Goal: Task Accomplishment & Management: Use online tool/utility

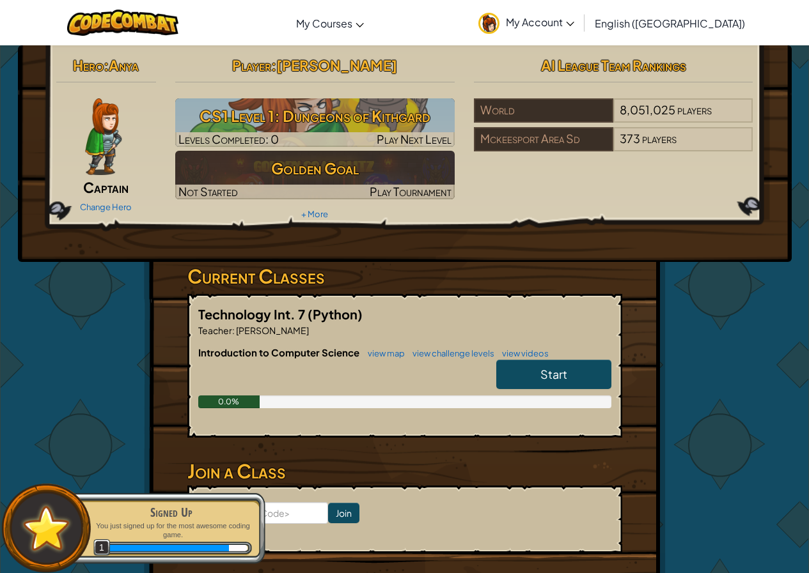
click at [574, 28] on span "My Account" at bounding box center [540, 21] width 68 height 13
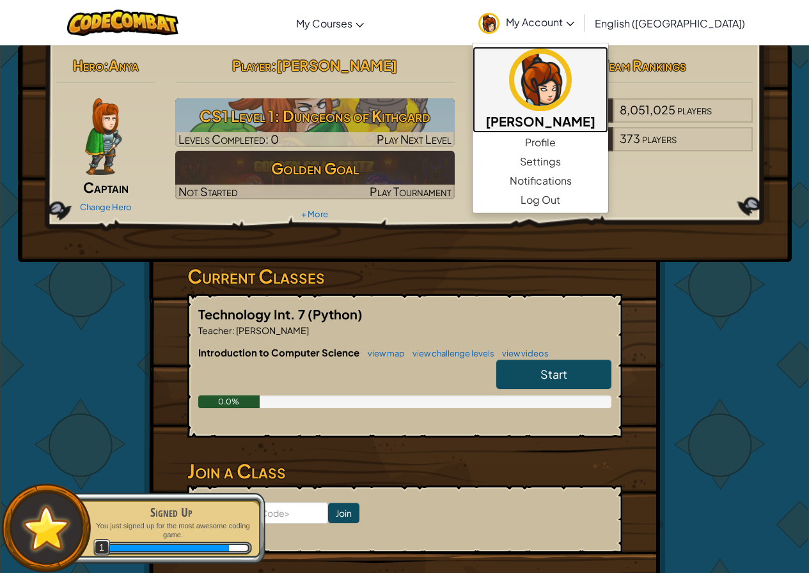
click at [571, 84] on img at bounding box center [540, 80] width 63 height 63
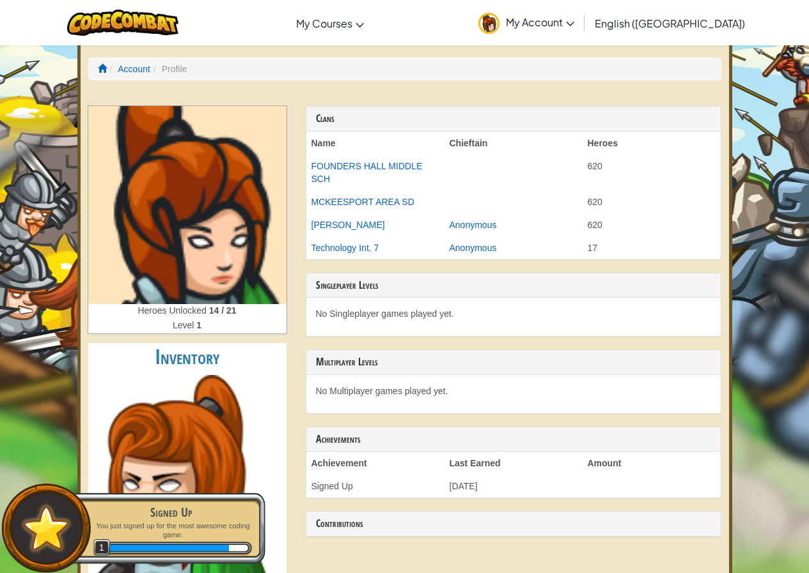
click at [178, 231] on img at bounding box center [187, 205] width 198 height 198
drag, startPoint x: 31, startPoint y: 330, endPoint x: 150, endPoint y: 286, distance: 126.6
click at [151, 285] on img at bounding box center [187, 205] width 198 height 198
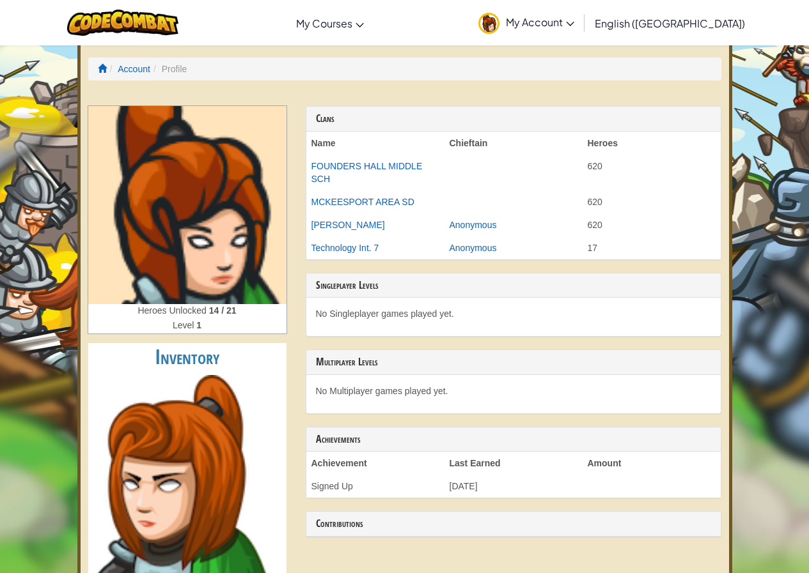
click at [212, 325] on div "Level 1" at bounding box center [187, 326] width 198 height 15
click at [135, 65] on link "Account" at bounding box center [134, 69] width 33 height 10
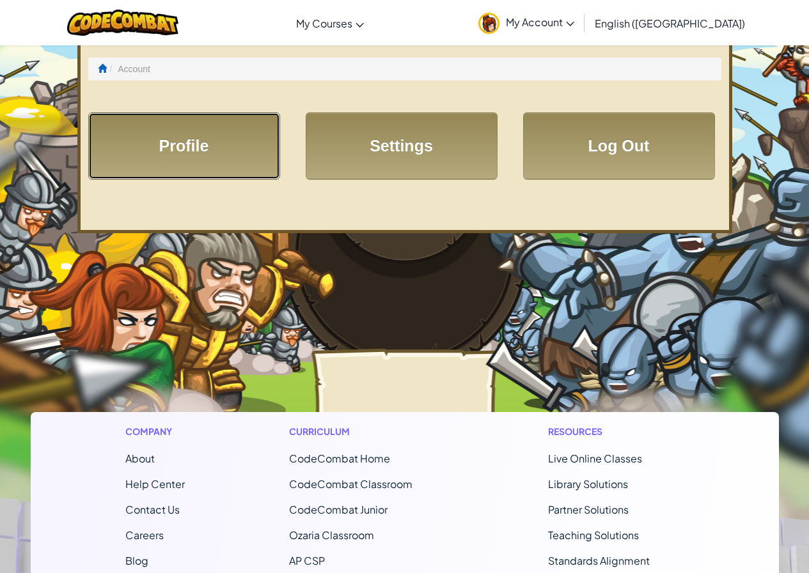
click at [206, 121] on link "Profile" at bounding box center [184, 145] width 192 height 67
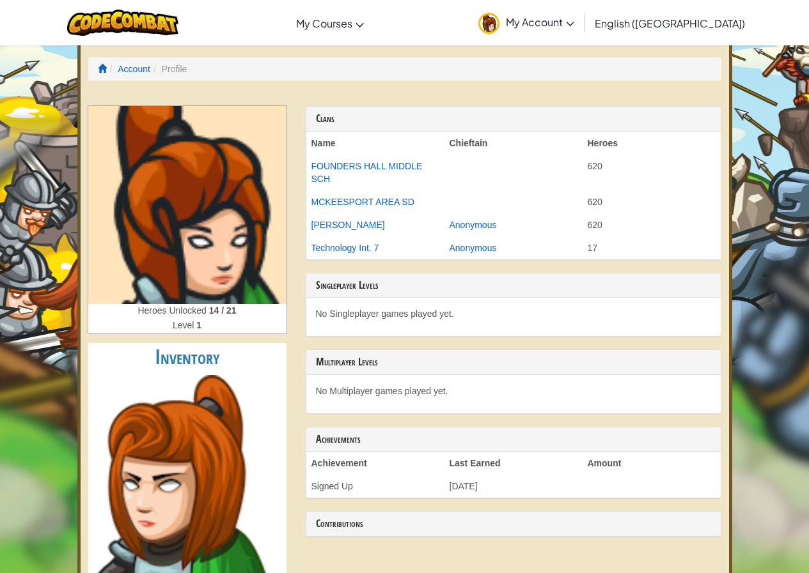
click at [574, 27] on span "My Account" at bounding box center [540, 21] width 68 height 13
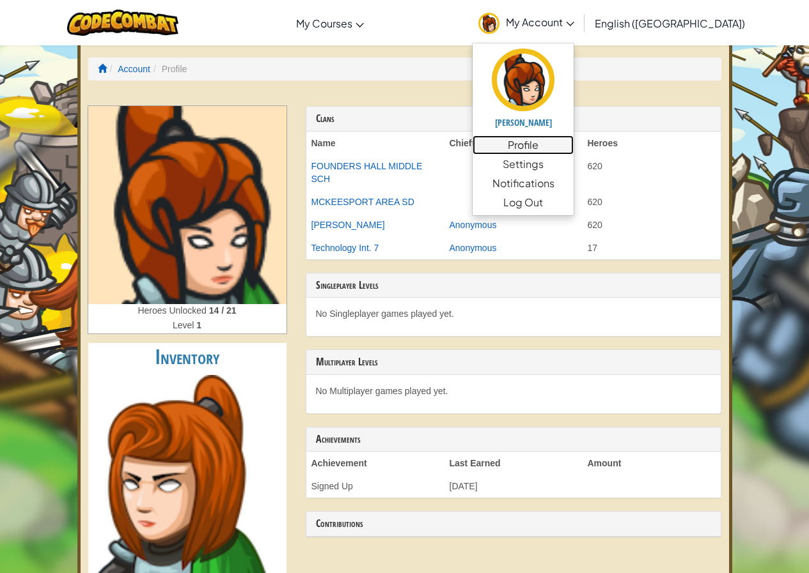
click at [573, 145] on link "Profile" at bounding box center [522, 144] width 101 height 19
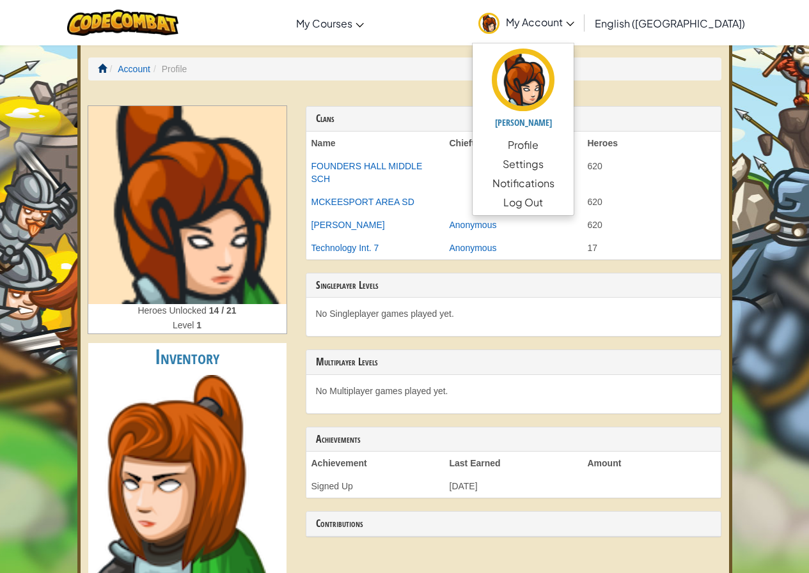
drag, startPoint x: 91, startPoint y: 71, endPoint x: 104, endPoint y: 65, distance: 14.0
click at [104, 65] on ol "Account Profile" at bounding box center [404, 69] width 633 height 23
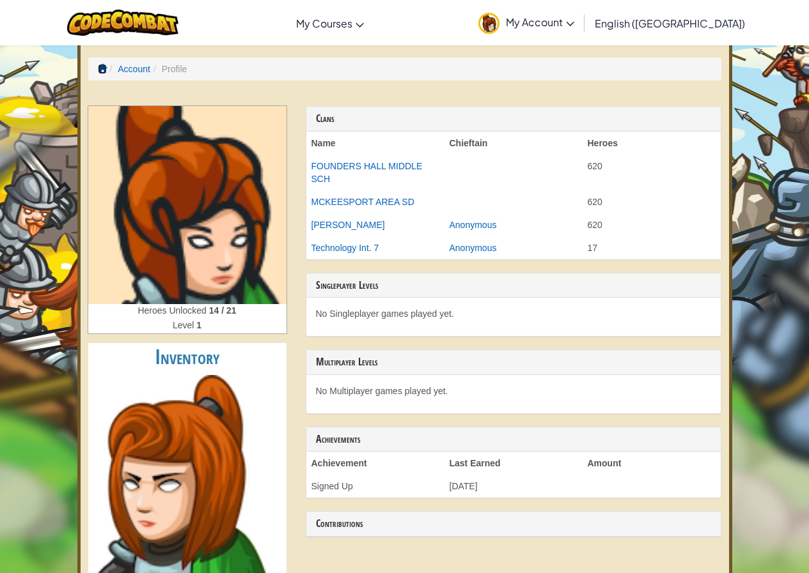
click at [104, 66] on span at bounding box center [102, 68] width 9 height 9
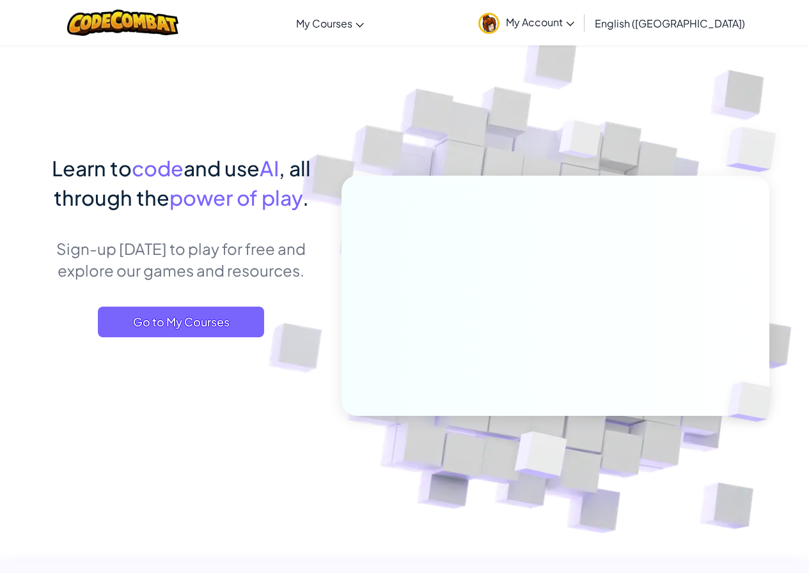
click at [580, 40] on link "My Account" at bounding box center [526, 23] width 109 height 40
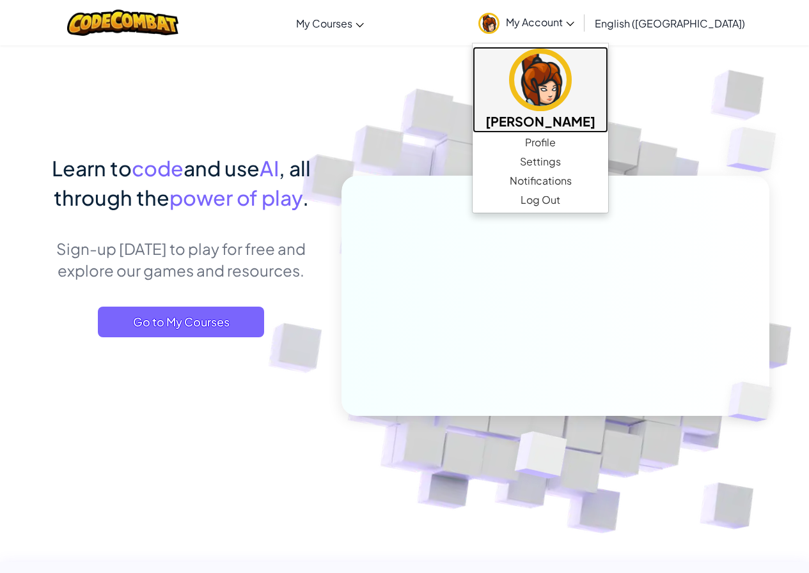
click at [595, 130] on h5 "[PERSON_NAME]" at bounding box center [540, 121] width 110 height 20
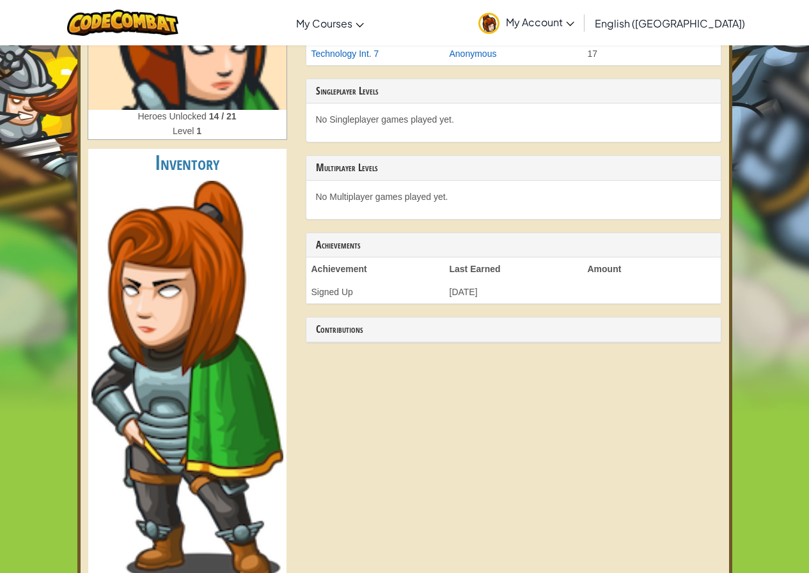
scroll to position [192, 0]
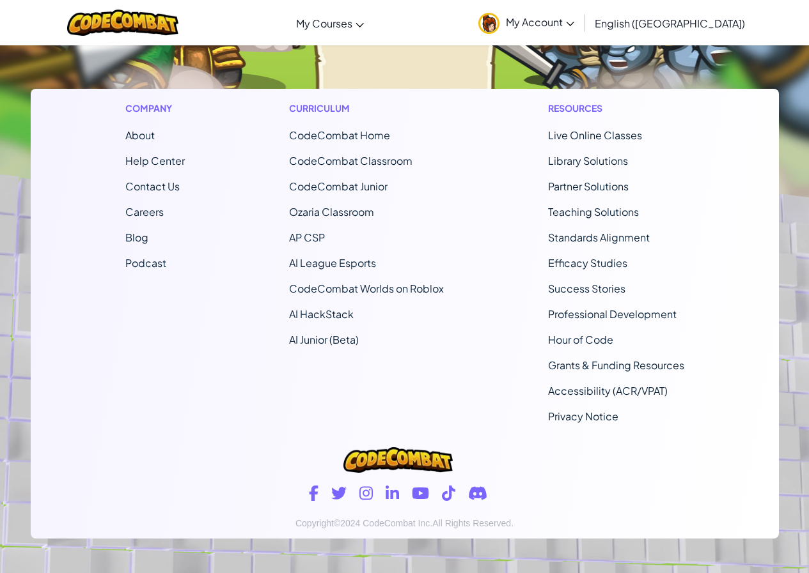
scroll to position [340, 0]
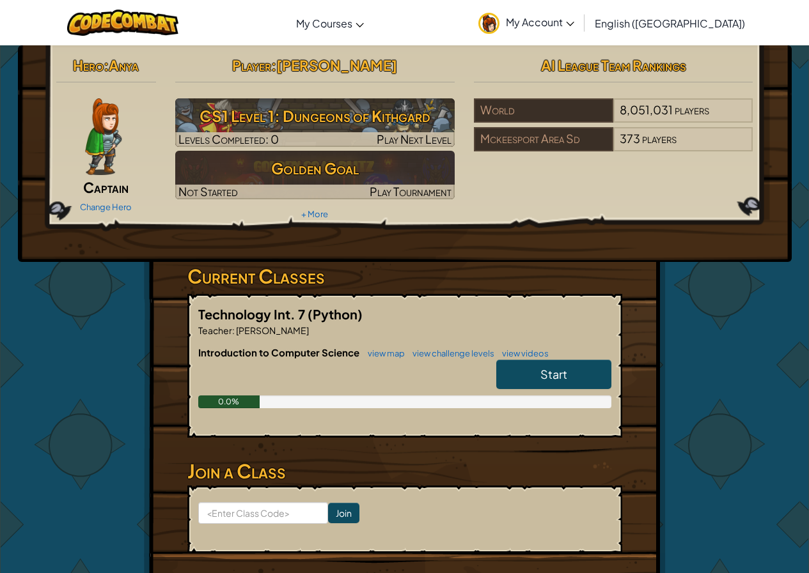
click at [538, 369] on link "Start" at bounding box center [553, 374] width 115 height 29
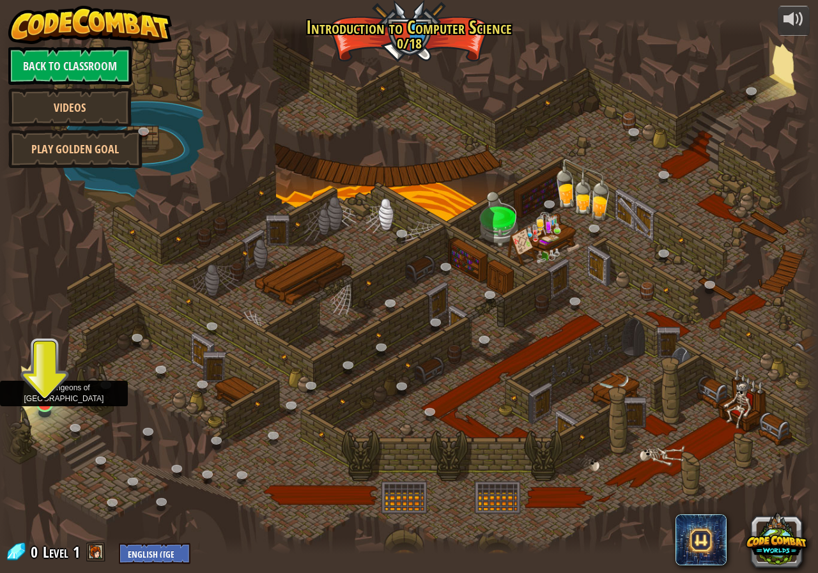
click at [53, 403] on img at bounding box center [45, 381] width 21 height 49
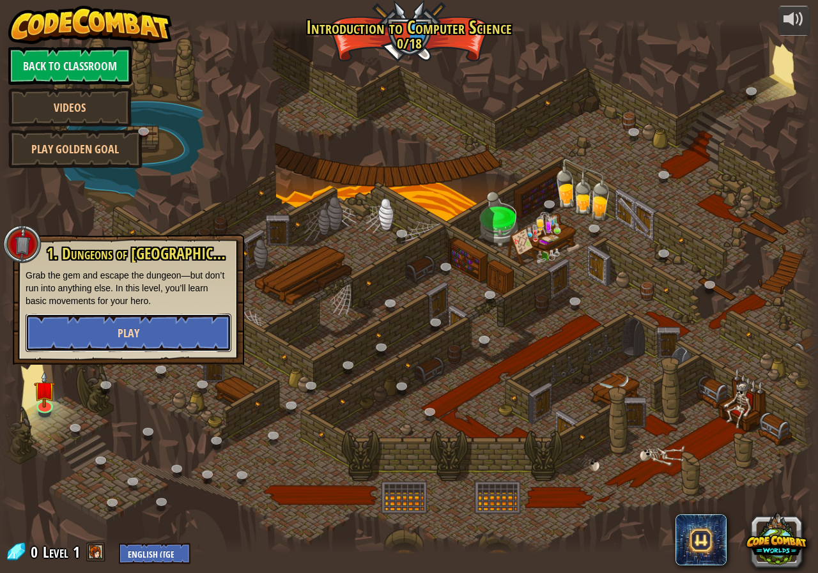
click at [164, 334] on button "Play" at bounding box center [129, 333] width 206 height 38
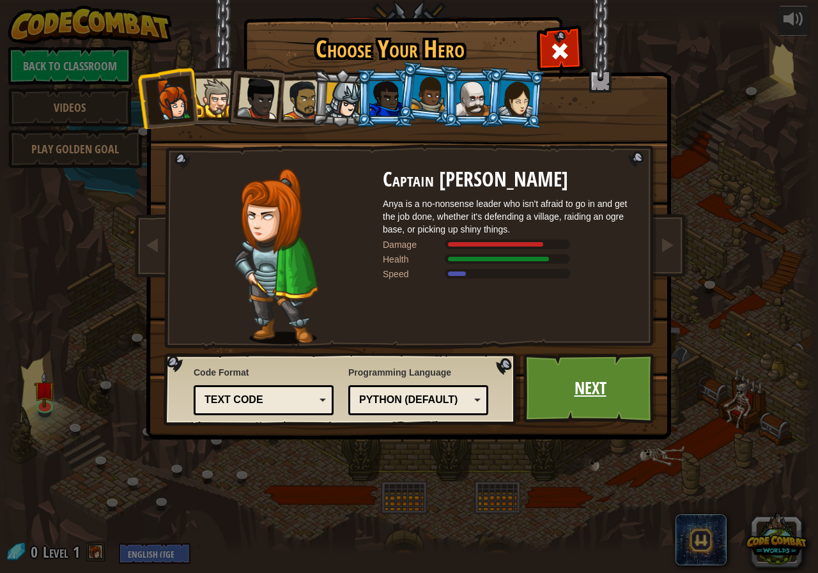
click at [631, 399] on link "Next" at bounding box center [590, 388] width 134 height 70
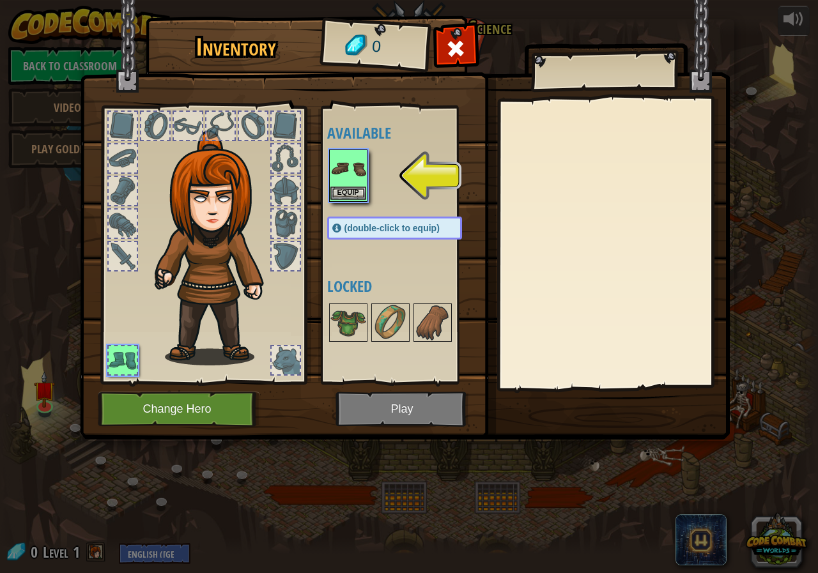
click at [339, 167] on img at bounding box center [348, 169] width 36 height 36
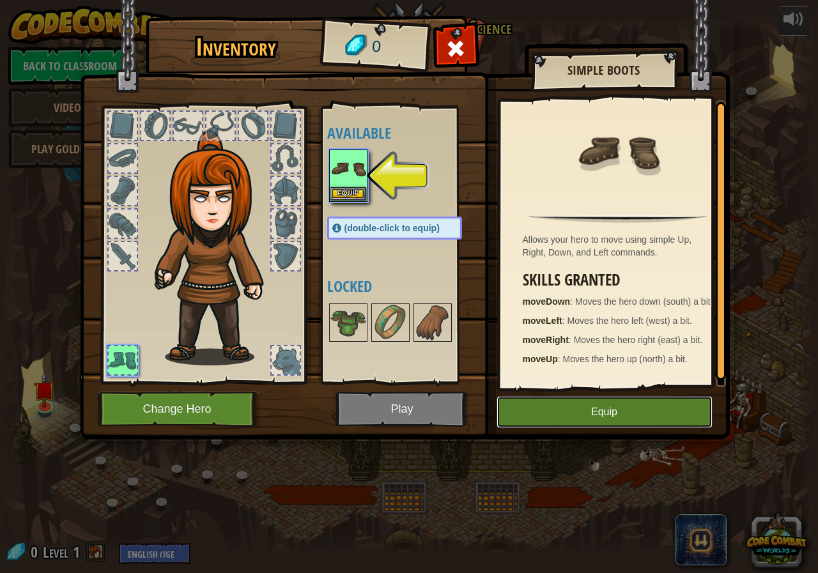
click at [630, 405] on button "Equip" at bounding box center [605, 412] width 216 height 32
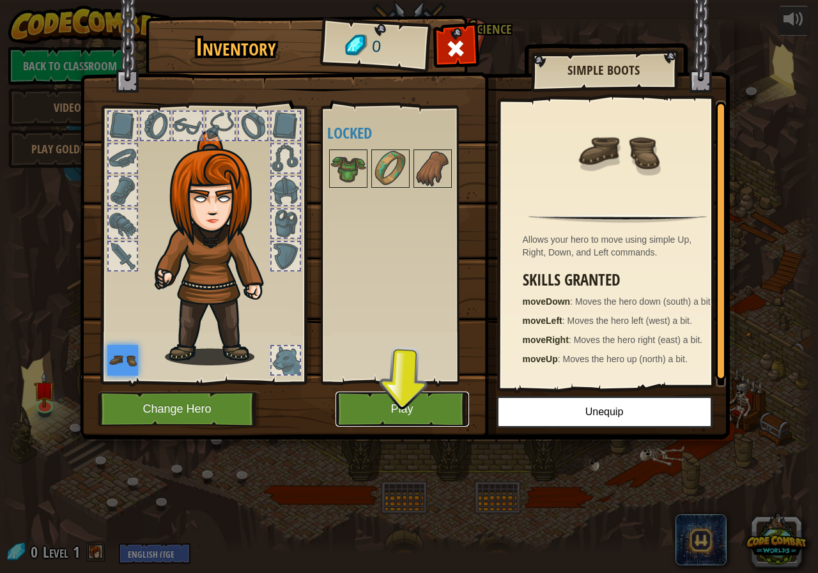
click at [409, 412] on button "Play" at bounding box center [403, 409] width 134 height 35
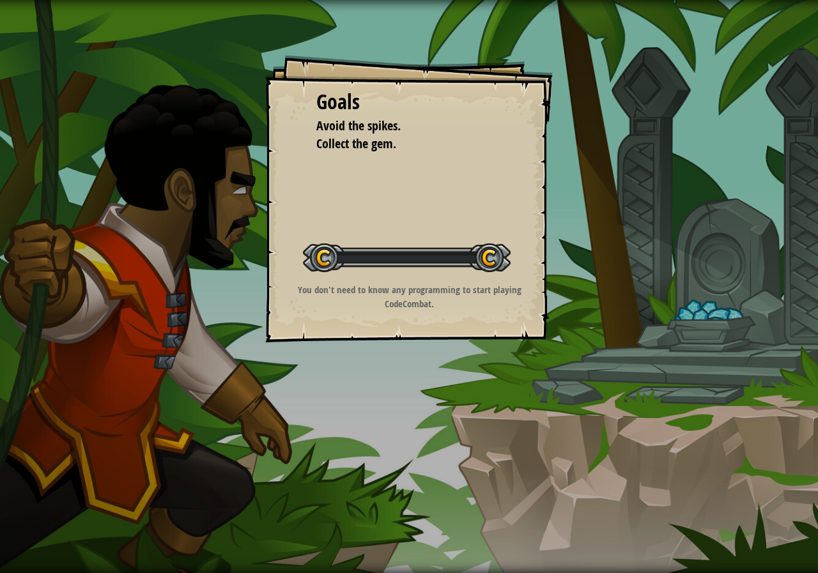
click at [415, 407] on div "Goals Avoid the spikes. Collect the gem. Start Level Error loading from server.…" at bounding box center [409, 286] width 818 height 573
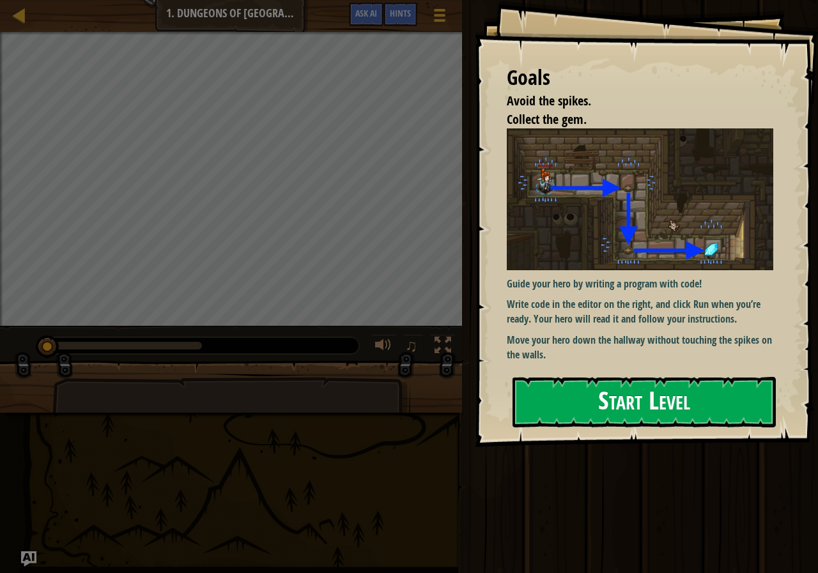
click at [752, 381] on button "Start Level" at bounding box center [644, 402] width 263 height 50
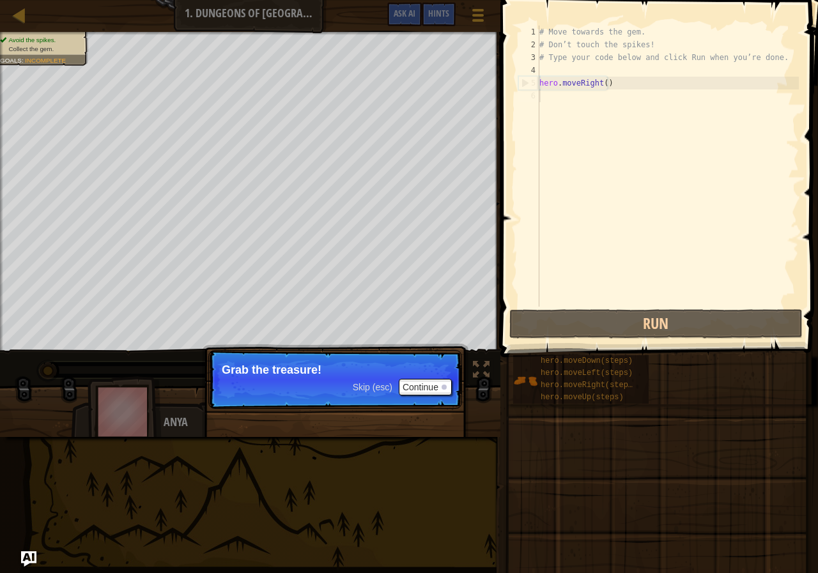
type textarea "hero.moveRight()"
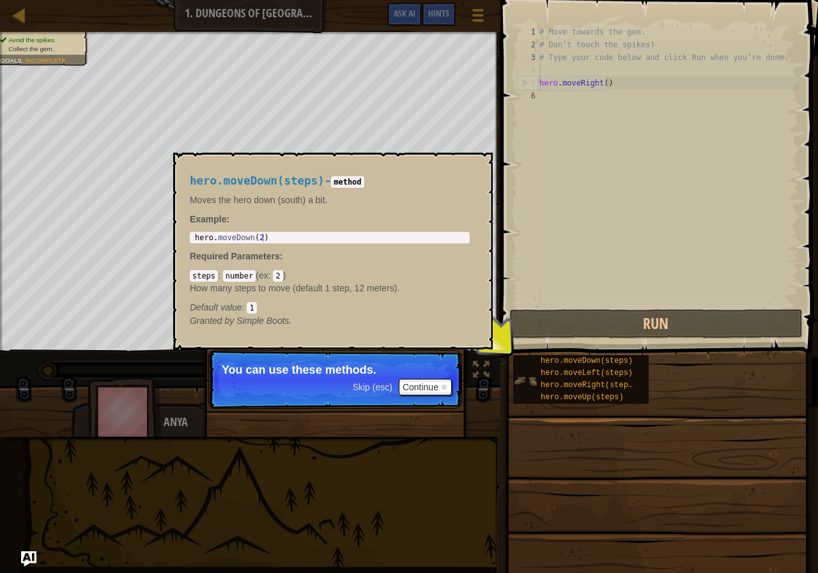
click at [535, 381] on img at bounding box center [525, 381] width 24 height 24
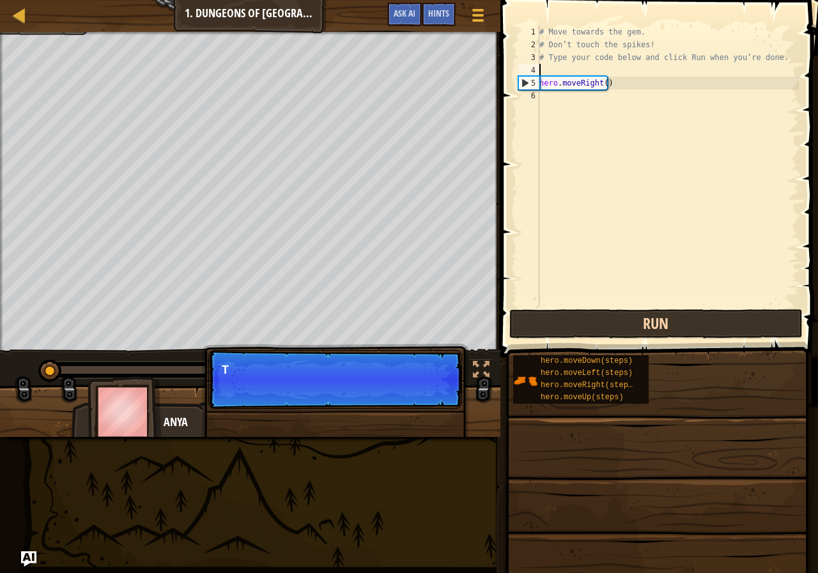
scroll to position [6, 0]
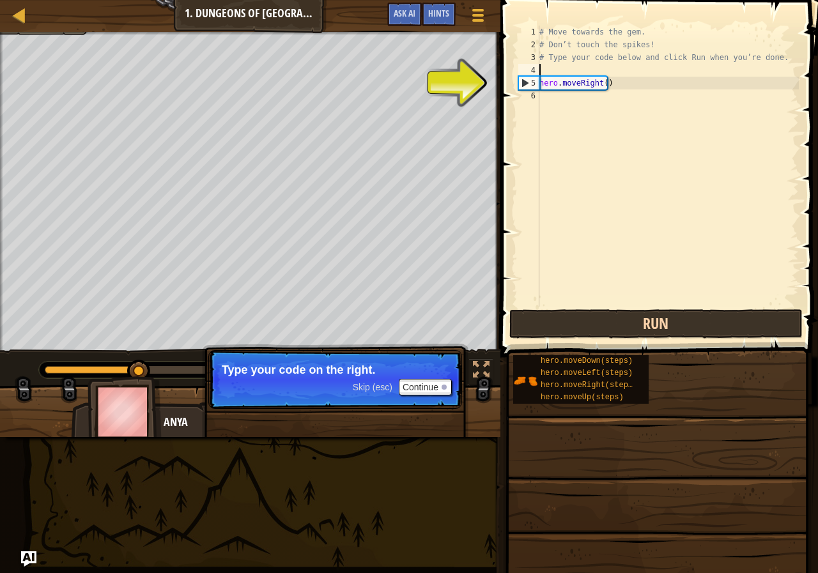
type textarea "hero.moveRight()"
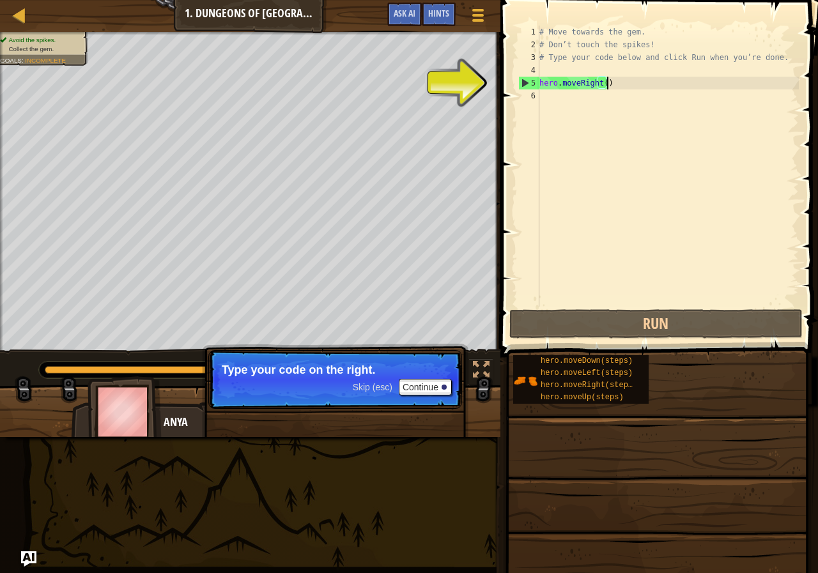
click at [619, 84] on div "# Move towards the gem. # Don’t touch the spikes! # Type your code below and cl…" at bounding box center [668, 179] width 262 height 307
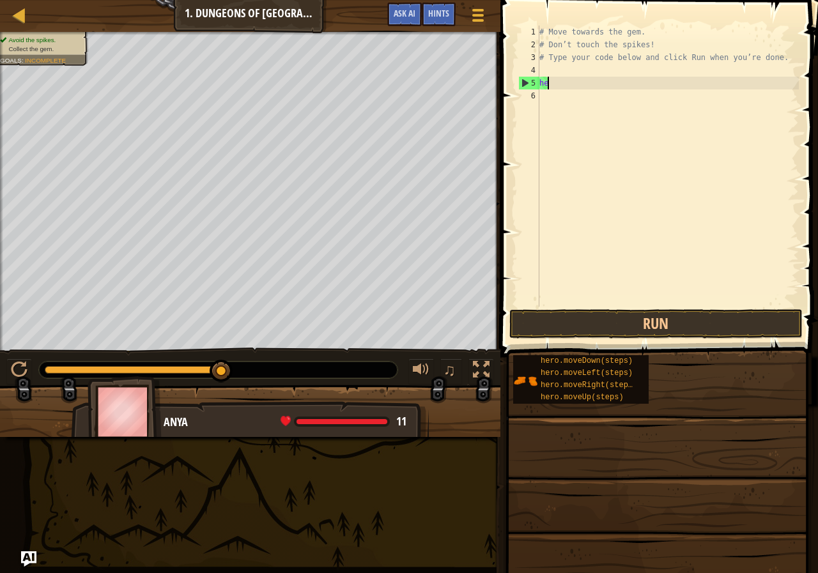
type textarea "h"
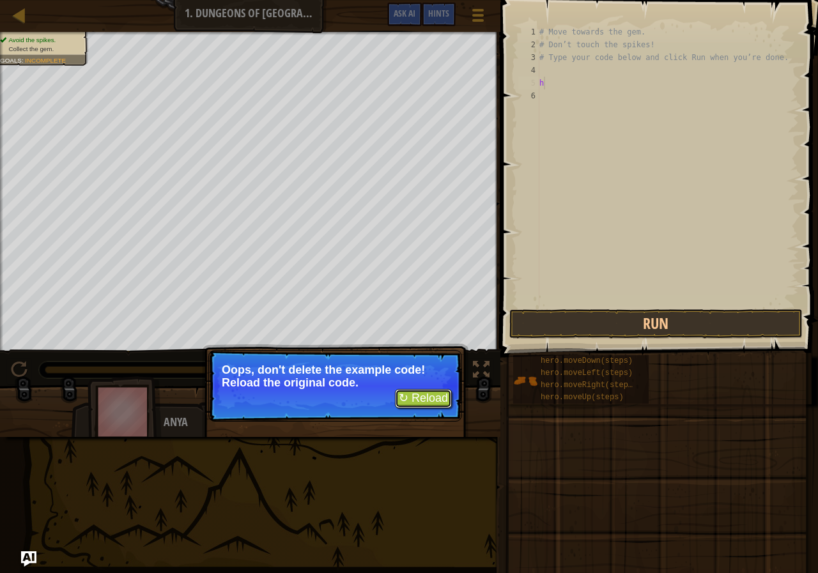
click at [439, 401] on button "↻ Reload" at bounding box center [423, 398] width 57 height 19
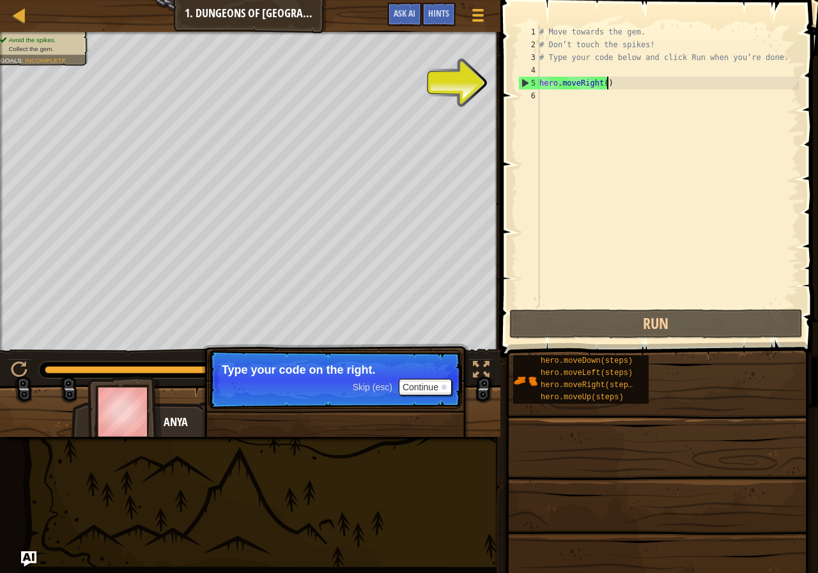
click at [620, 87] on div "# Move towards the gem. # Don’t touch the spikes! # Type your code below and cl…" at bounding box center [668, 179] width 262 height 307
type textarea "hero.moveRight()"
click at [660, 304] on div "# Move towards the gem. # Don’t touch the spikes! # Type your code below and cl…" at bounding box center [668, 179] width 262 height 307
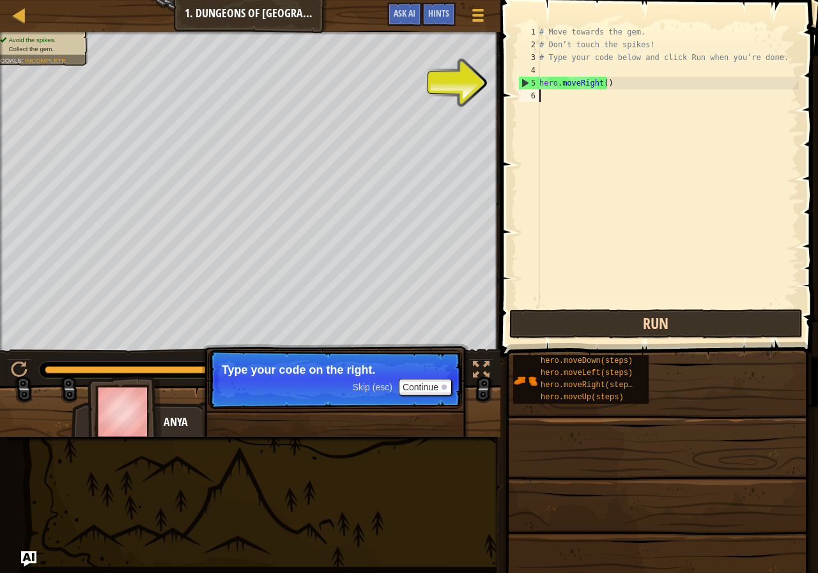
click at [663, 318] on div "1 2 3 4 5 6 # Move towards the gem. # Don’t touch the spikes! # Type your code …" at bounding box center [657, 203] width 321 height 395
click at [663, 318] on button "Run" at bounding box center [655, 323] width 293 height 29
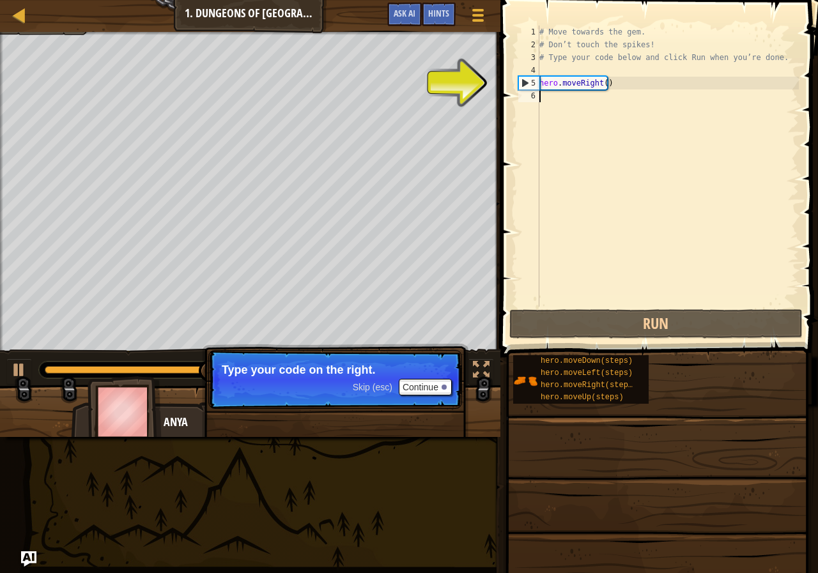
click at [597, 104] on div "# Move towards the gem. # Don’t touch the spikes! # Type your code below and cl…" at bounding box center [668, 179] width 262 height 307
type textarea "d"
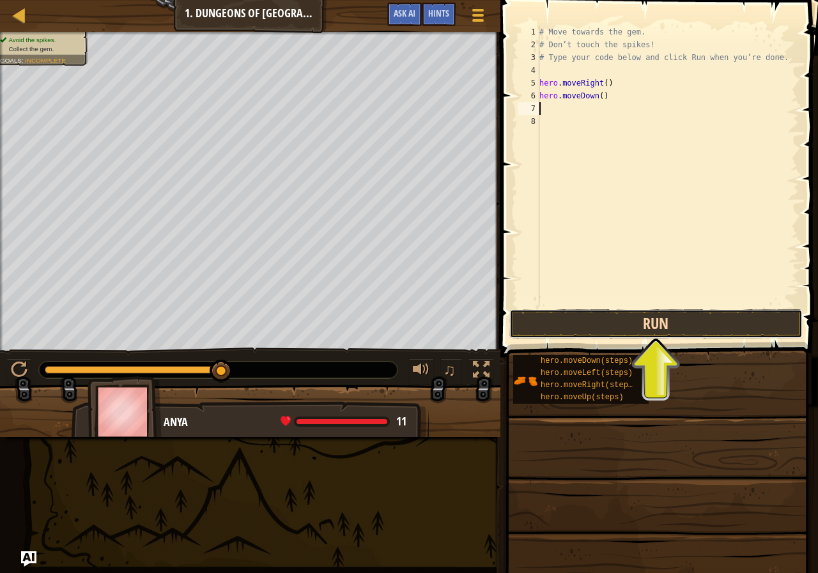
click at [699, 321] on button "Run" at bounding box center [655, 323] width 293 height 29
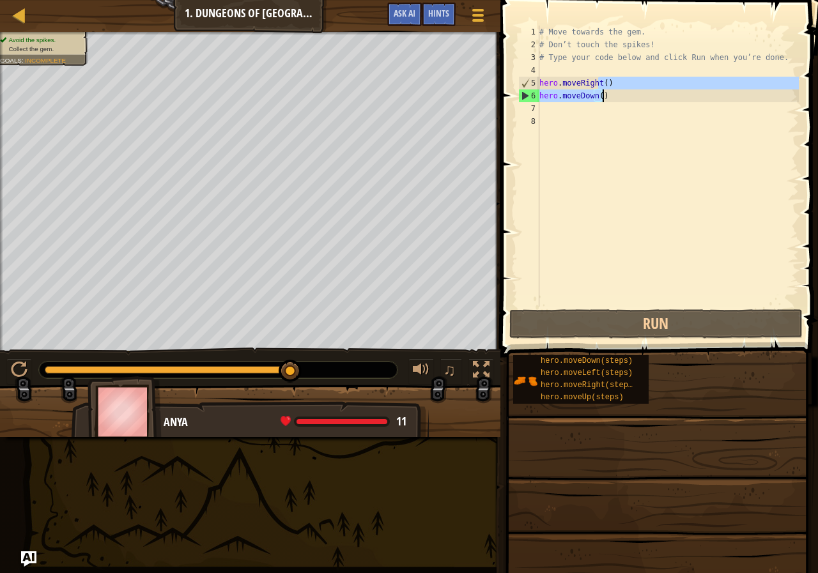
drag, startPoint x: 600, startPoint y: 77, endPoint x: 603, endPoint y: 100, distance: 23.3
click at [603, 100] on div "# Move towards the gem. # Don’t touch the spikes! # Type your code below and cl…" at bounding box center [668, 179] width 262 height 307
type textarea "hero.moveRight() hero.moveDown()"
click at [572, 155] on div "# Move towards the gem. # Don’t touch the spikes! # Type your code below and cl…" at bounding box center [668, 179] width 262 height 307
click at [562, 109] on div "# Move towards the gem. # Don’t touch the spikes! # Type your code below and cl…" at bounding box center [668, 179] width 262 height 307
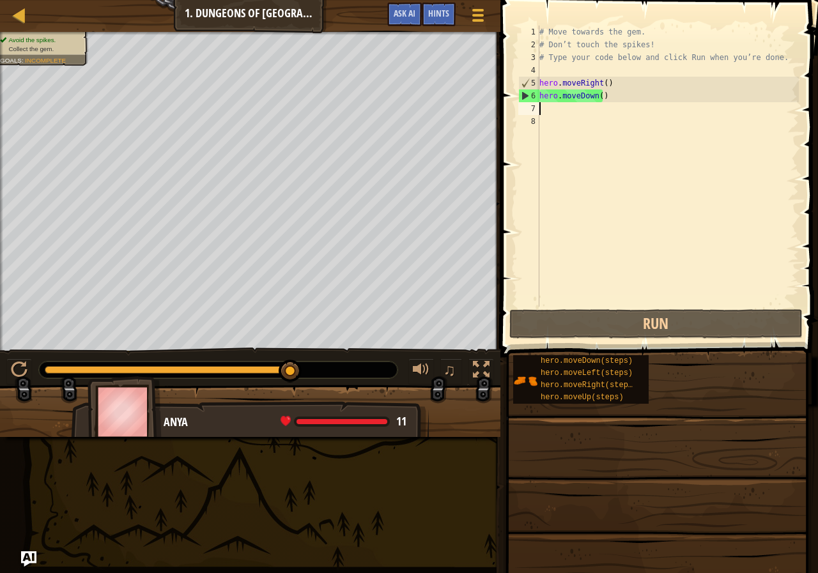
type textarea "r"
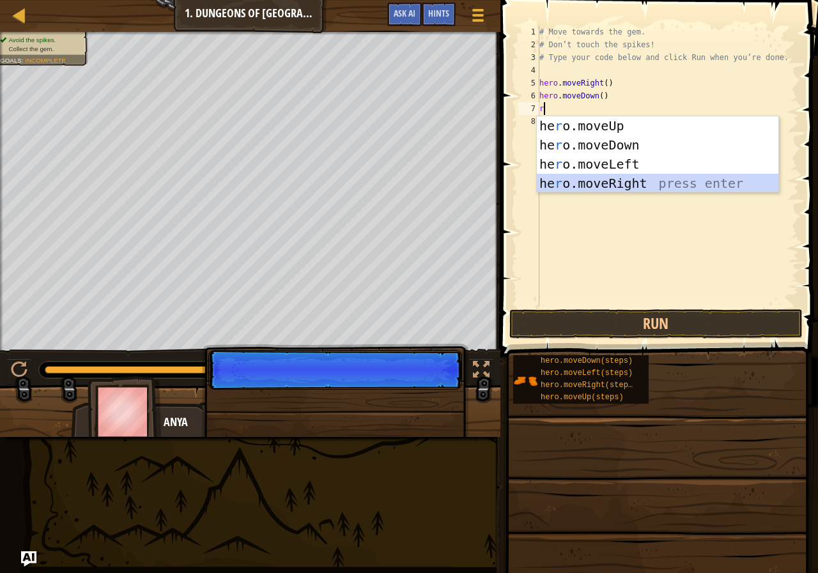
click at [579, 183] on div "he r o.moveUp press enter he r o.moveDown press enter he r o.moveLeft press ent…" at bounding box center [658, 173] width 242 height 115
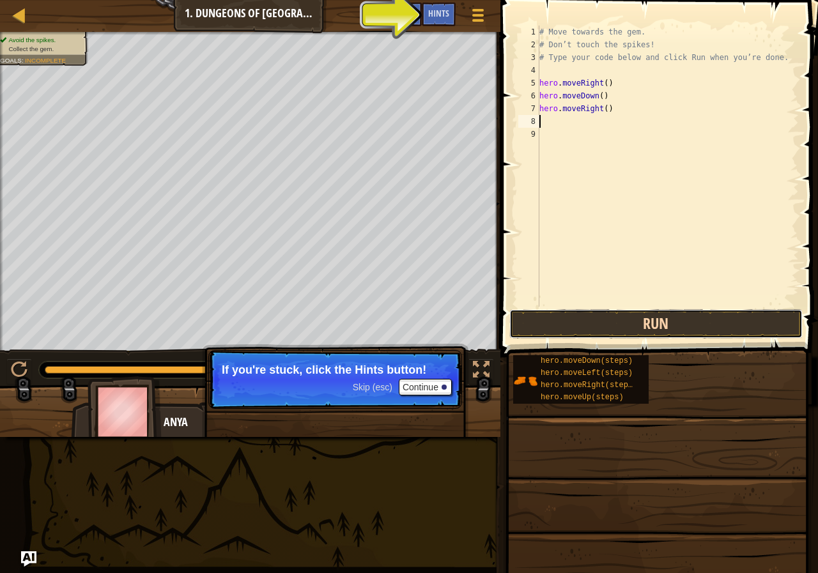
click at [640, 315] on button "Run" at bounding box center [655, 323] width 293 height 29
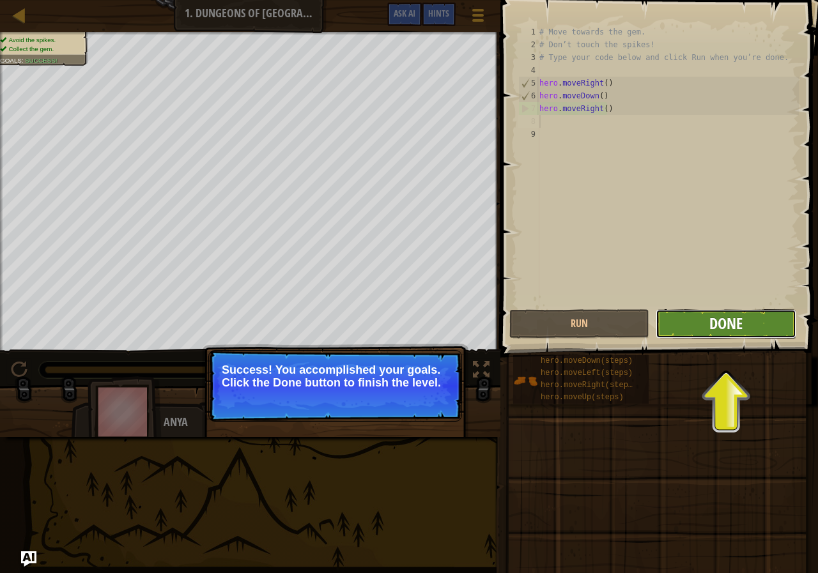
click at [720, 331] on span "Done" at bounding box center [725, 323] width 33 height 20
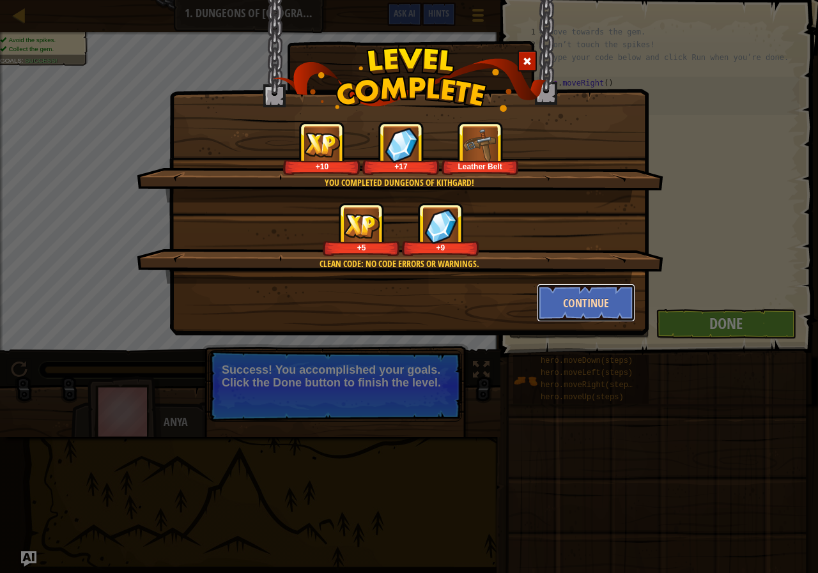
click at [582, 298] on button "Continue" at bounding box center [586, 303] width 99 height 38
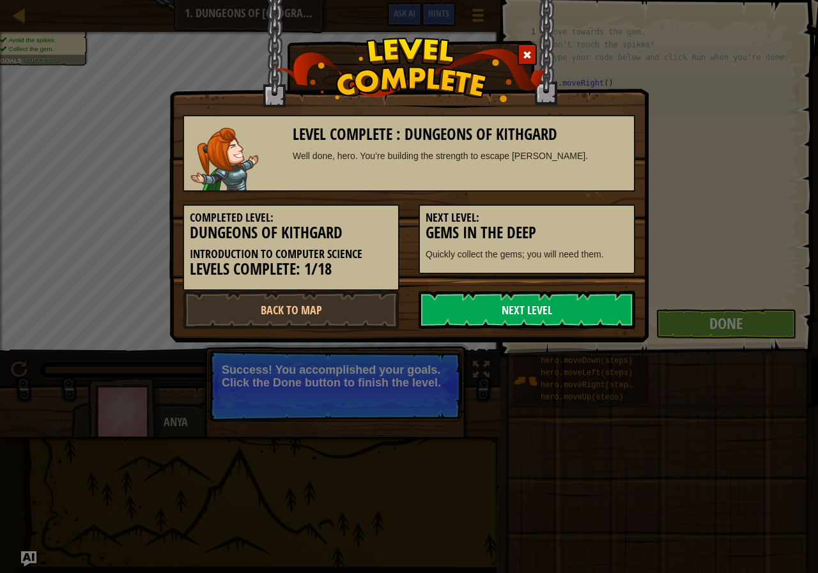
click at [493, 296] on link "Next Level" at bounding box center [527, 310] width 217 height 38
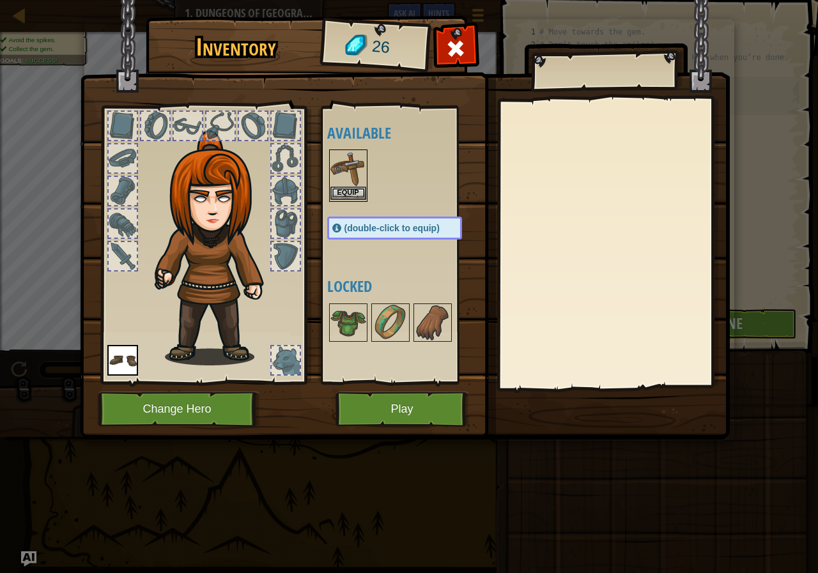
click at [362, 176] on img at bounding box center [348, 169] width 36 height 36
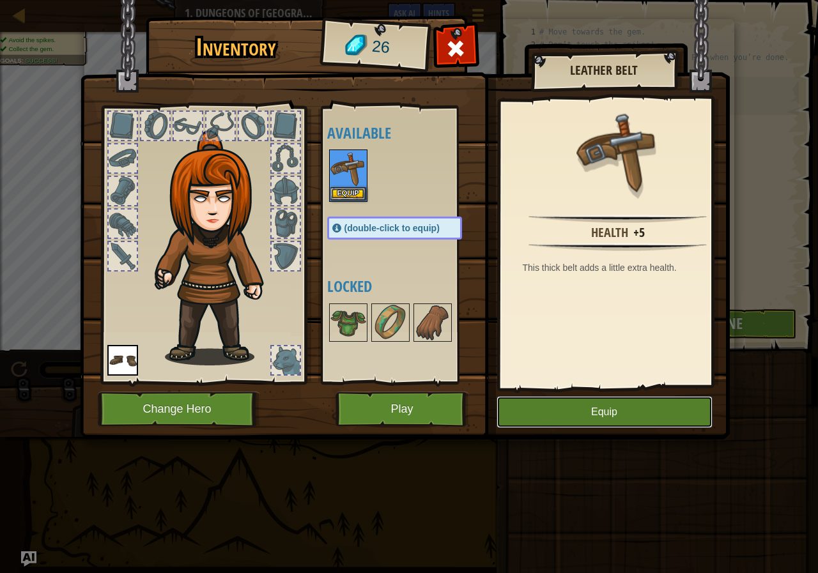
click at [654, 403] on button "Equip" at bounding box center [605, 412] width 216 height 32
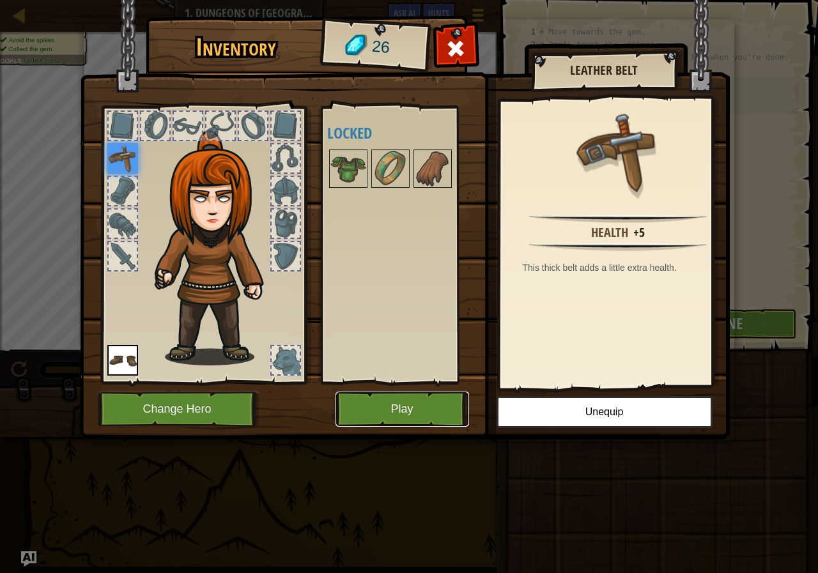
click at [392, 411] on button "Play" at bounding box center [403, 409] width 134 height 35
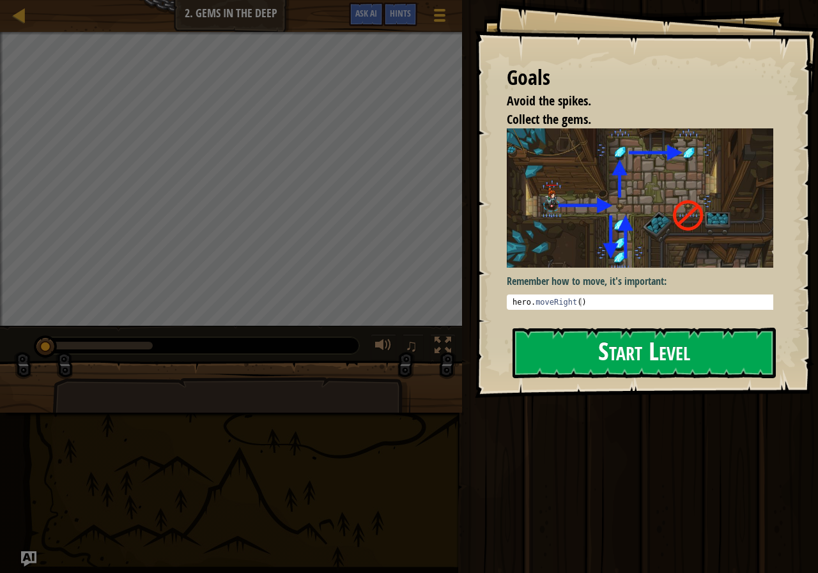
click at [581, 376] on button "Start Level" at bounding box center [644, 353] width 263 height 50
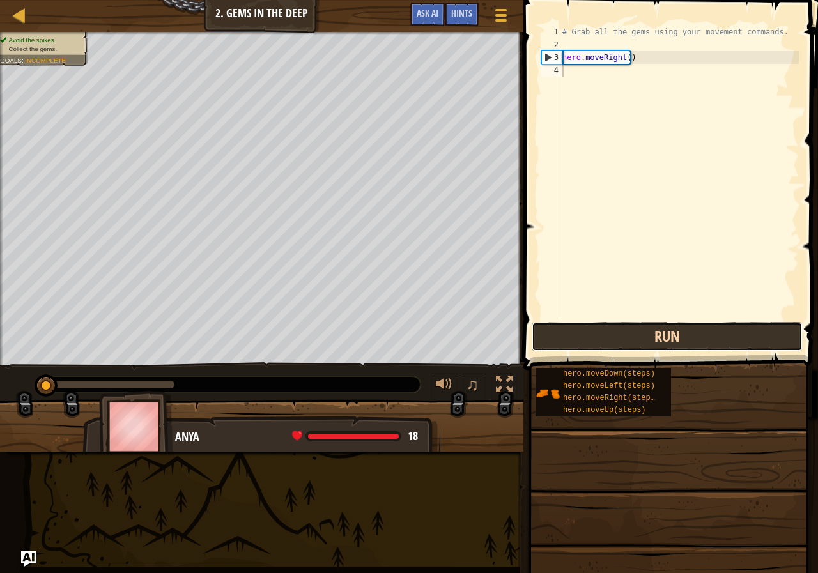
click at [721, 324] on button "Run" at bounding box center [667, 336] width 271 height 29
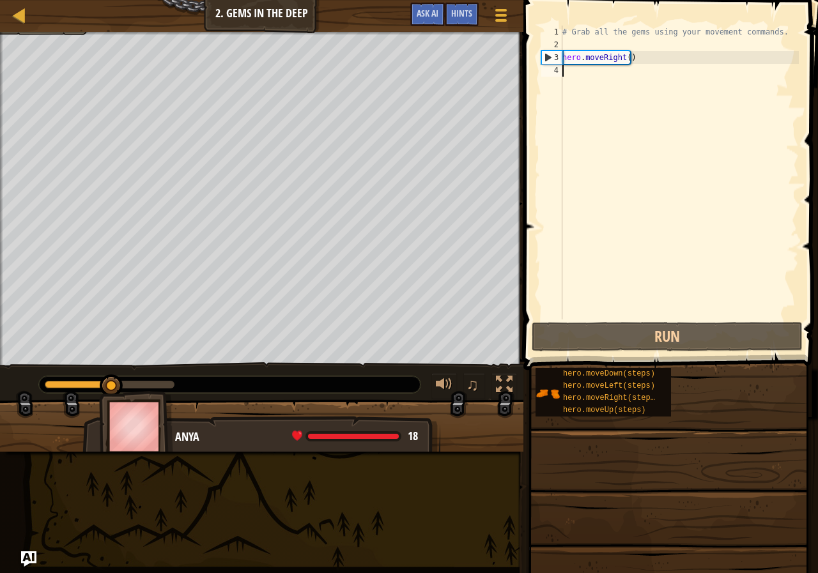
click at [596, 90] on div "# Grab all the gems using your movement commands. hero . moveRight ( )" at bounding box center [679, 186] width 239 height 320
type textarea "d"
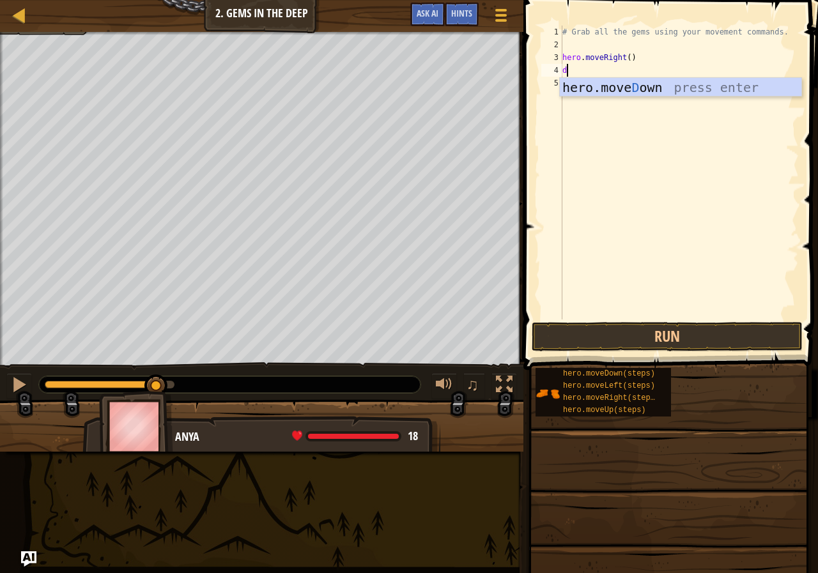
click at [596, 90] on div "hero.[PERSON_NAME] own press enter" at bounding box center [681, 107] width 242 height 58
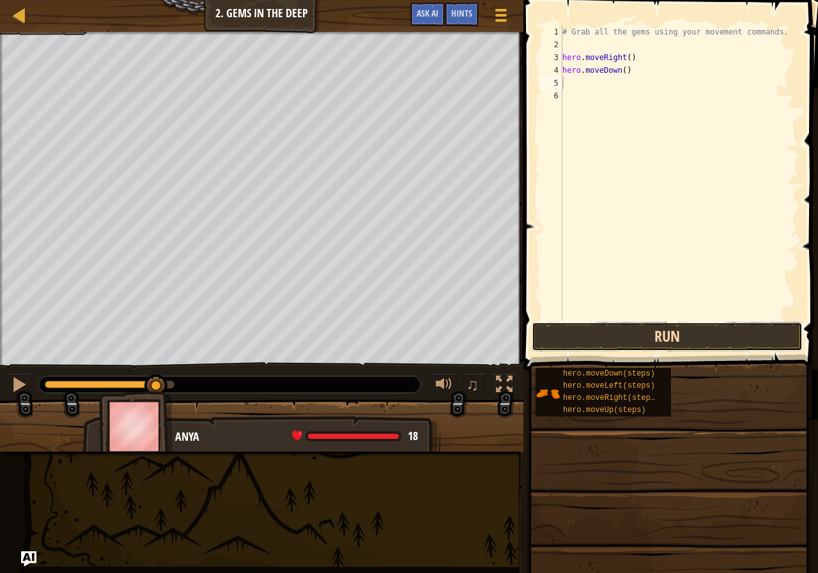
click at [754, 329] on button "Run" at bounding box center [667, 336] width 271 height 29
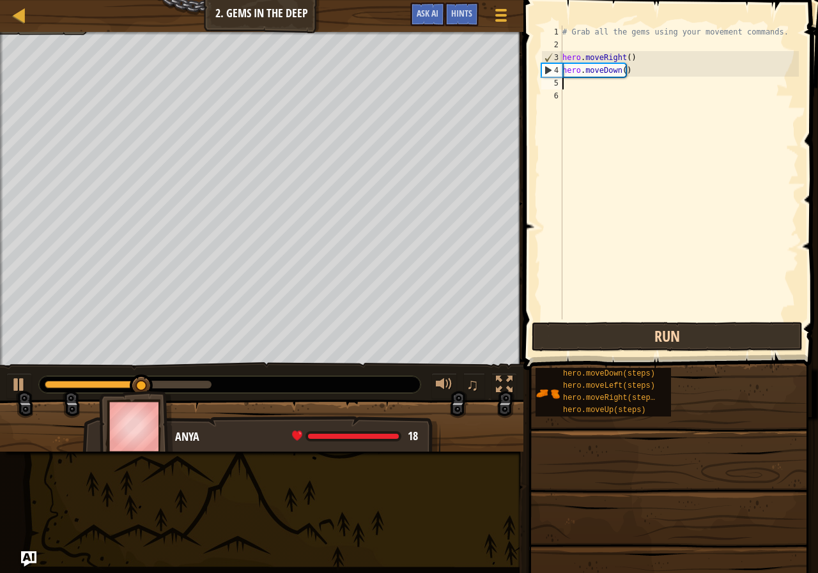
type textarea "u"
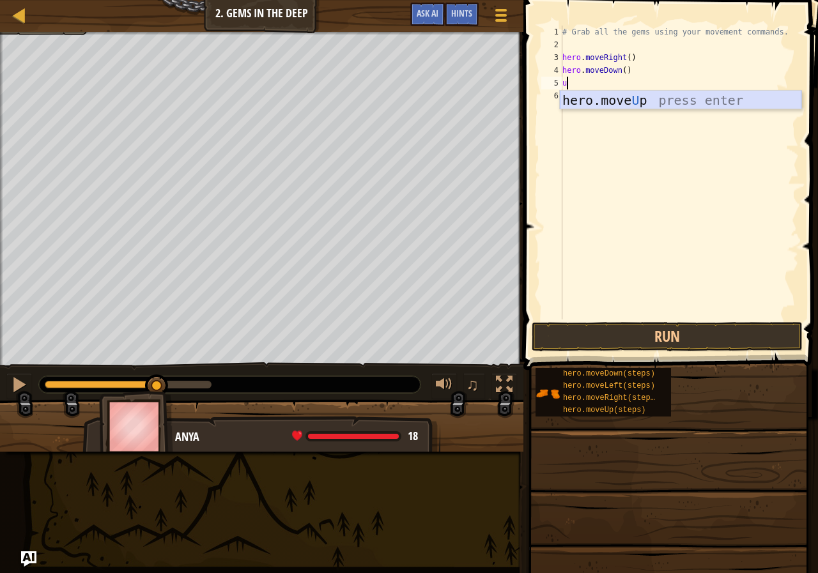
click at [743, 101] on div "hero.move U p press enter" at bounding box center [681, 120] width 242 height 58
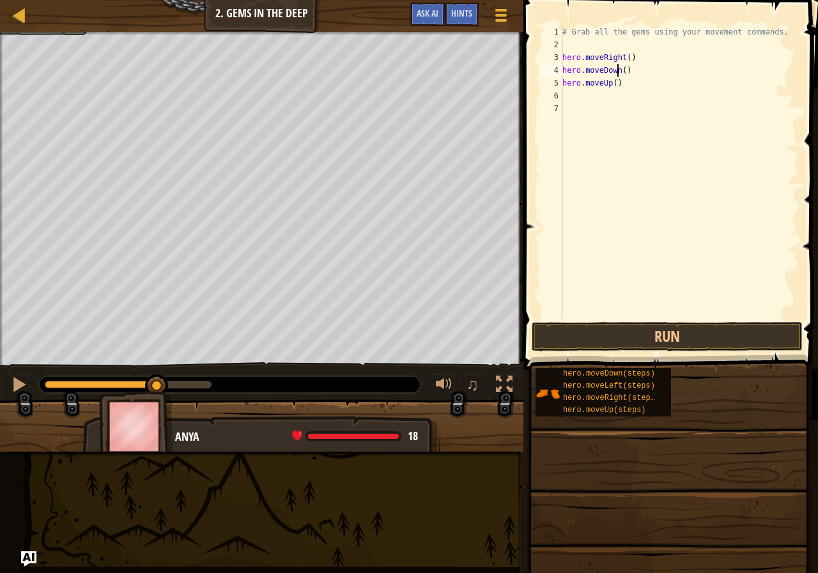
click at [617, 72] on div "# Grab all the gems using your movement commands. hero . moveRight ( ) hero . m…" at bounding box center [679, 186] width 239 height 320
click at [624, 82] on div "# Grab all the gems using your movement commands. hero . moveRight ( ) hero . m…" at bounding box center [679, 186] width 239 height 320
type textarea "hero.moveUp(2)"
click at [650, 327] on button "Run" at bounding box center [667, 336] width 271 height 29
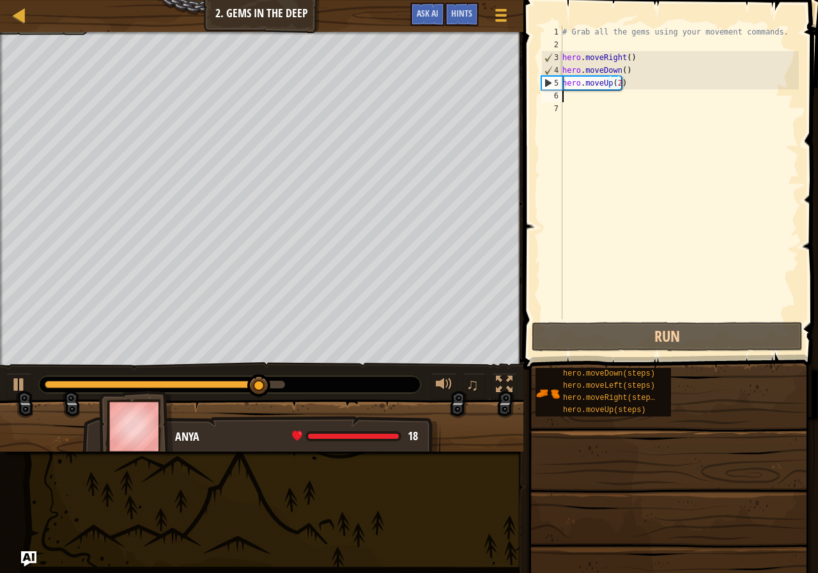
click at [605, 97] on div "# Grab all the gems using your movement commands. hero . moveRight ( ) hero . m…" at bounding box center [679, 186] width 239 height 320
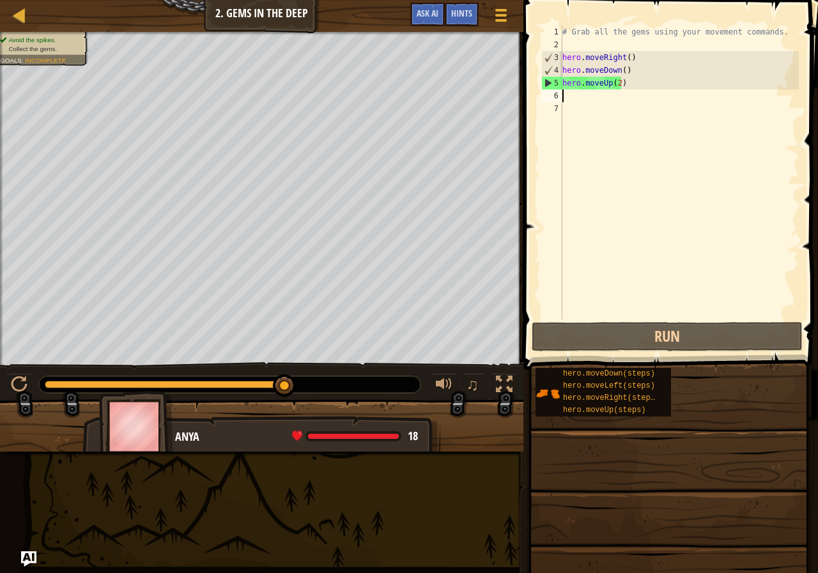
type textarea "r"
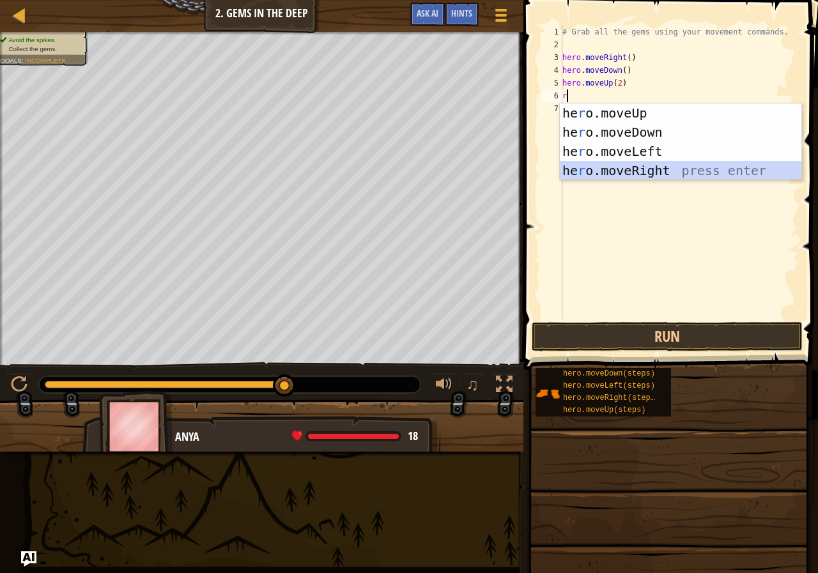
click at [612, 171] on div "he r o.moveUp press enter he r o.moveDown press enter he r o.moveLeft press ent…" at bounding box center [681, 161] width 242 height 115
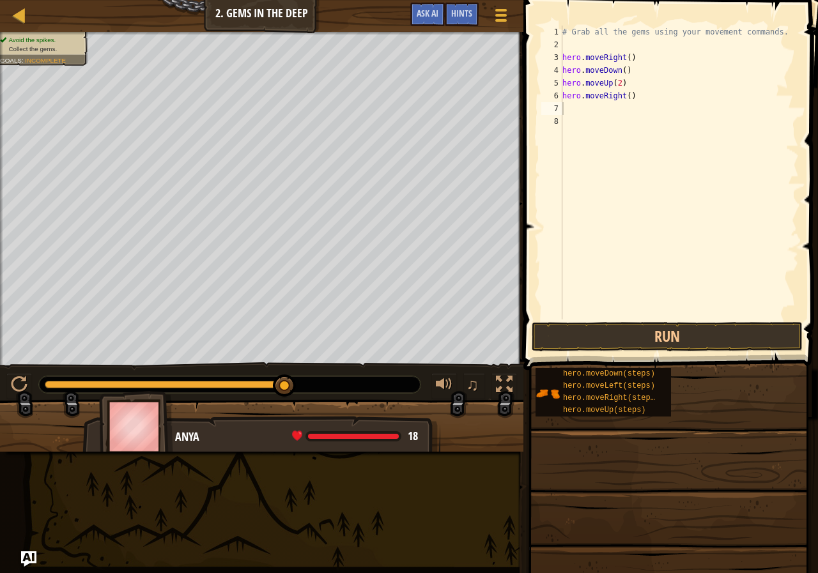
click at [650, 320] on span at bounding box center [672, 167] width 305 height 408
click at [786, 338] on button "Run" at bounding box center [667, 336] width 271 height 29
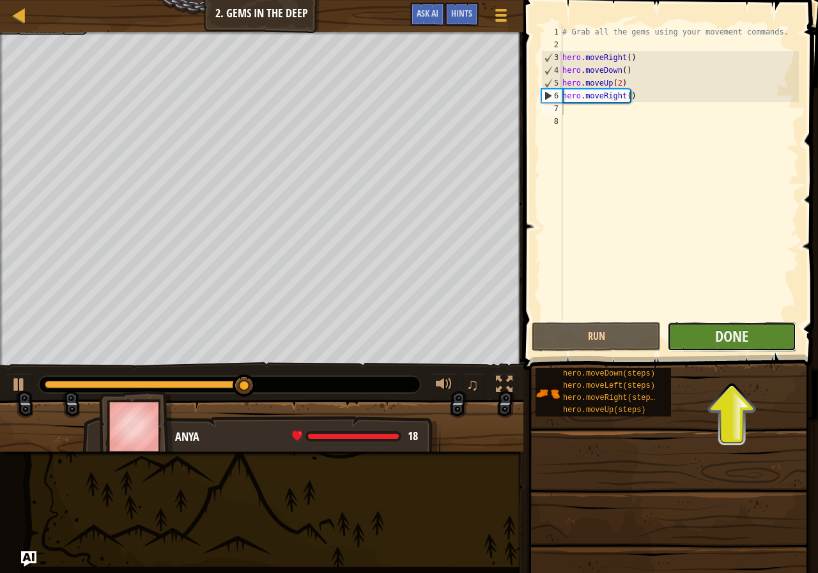
click at [751, 340] on button "Done" at bounding box center [731, 336] width 129 height 29
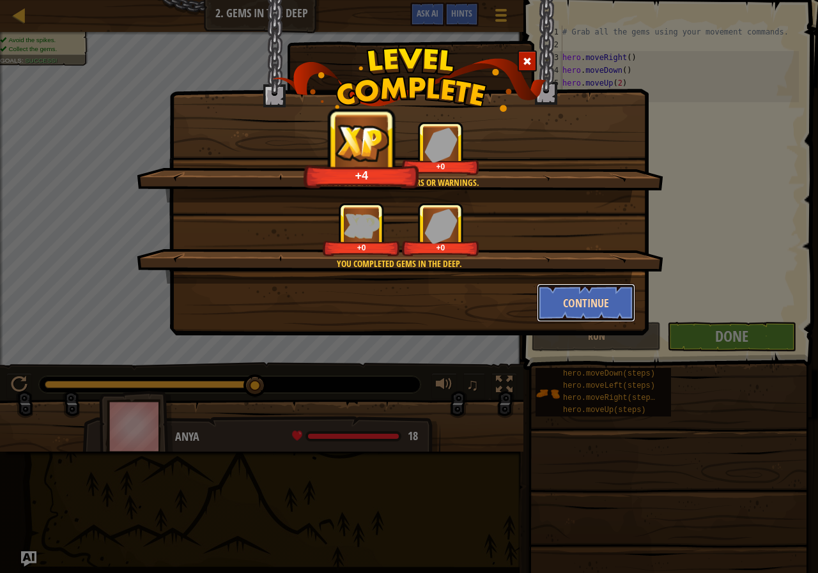
click at [618, 288] on button "Continue" at bounding box center [586, 303] width 99 height 38
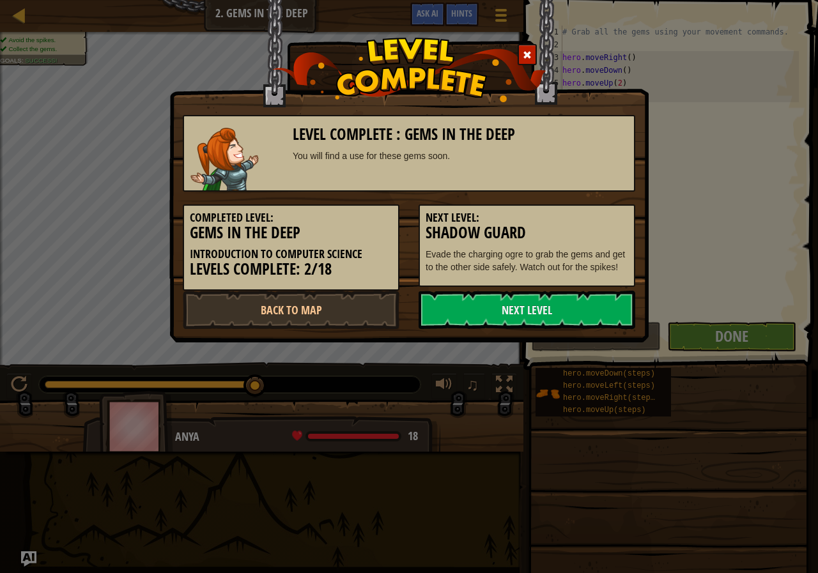
click at [619, 291] on link "Next Level" at bounding box center [527, 310] width 217 height 38
click at [620, 291] on link "Next Level" at bounding box center [527, 310] width 217 height 38
click at [621, 304] on link "Next Level" at bounding box center [527, 310] width 217 height 38
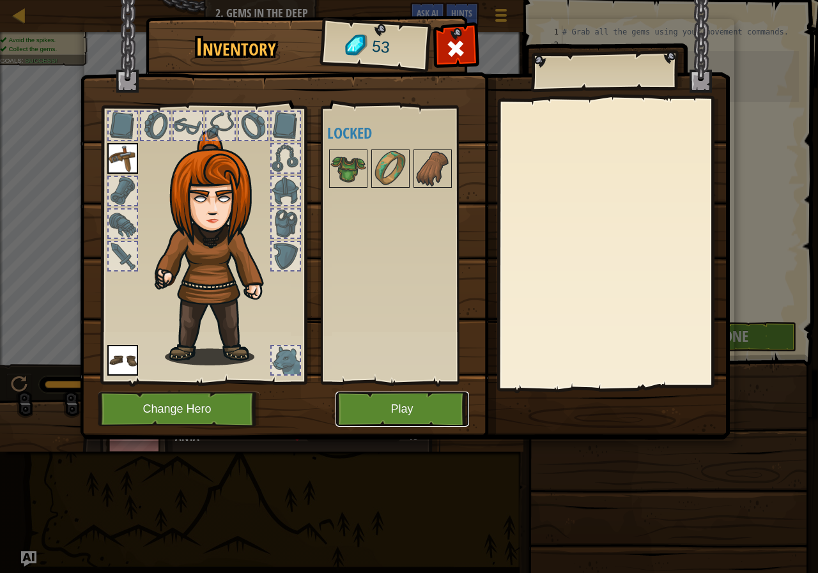
click at [369, 406] on button "Play" at bounding box center [403, 409] width 134 height 35
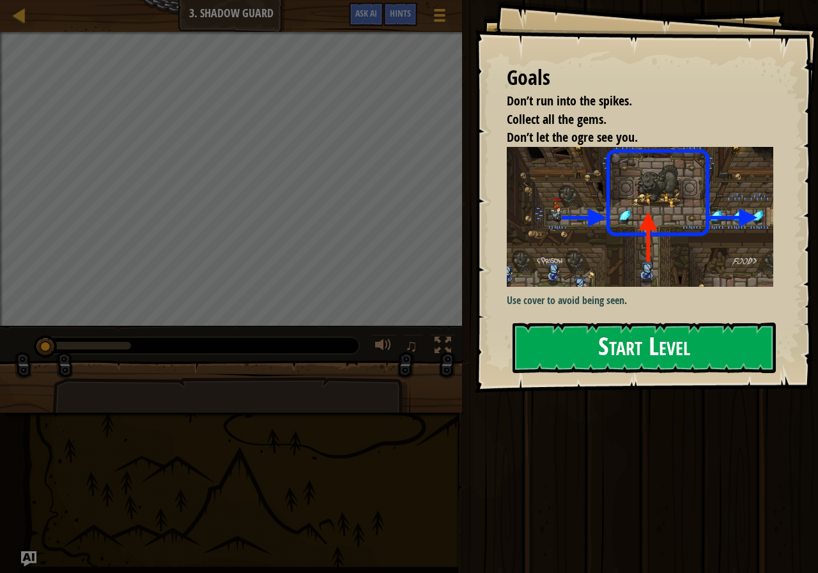
drag, startPoint x: 747, startPoint y: 330, endPoint x: 729, endPoint y: 328, distance: 17.4
click at [747, 330] on button "Start Level" at bounding box center [644, 348] width 263 height 50
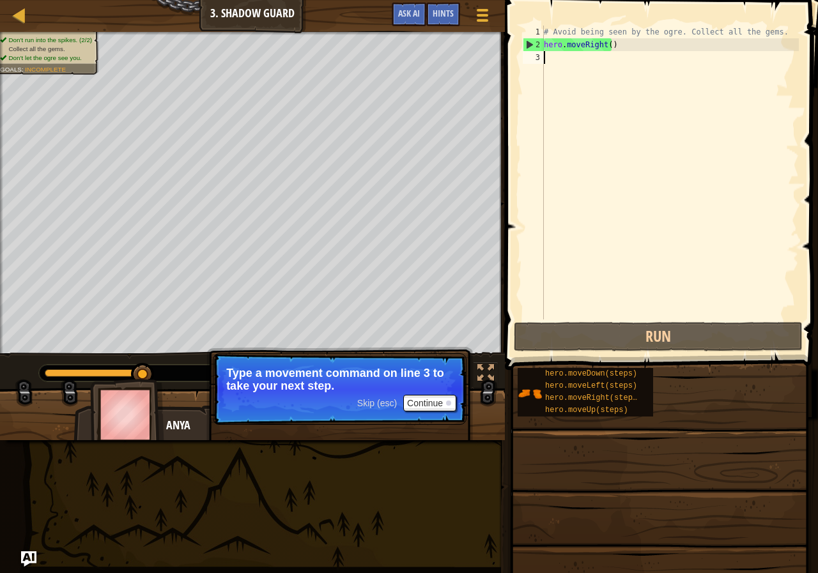
type textarea "r"
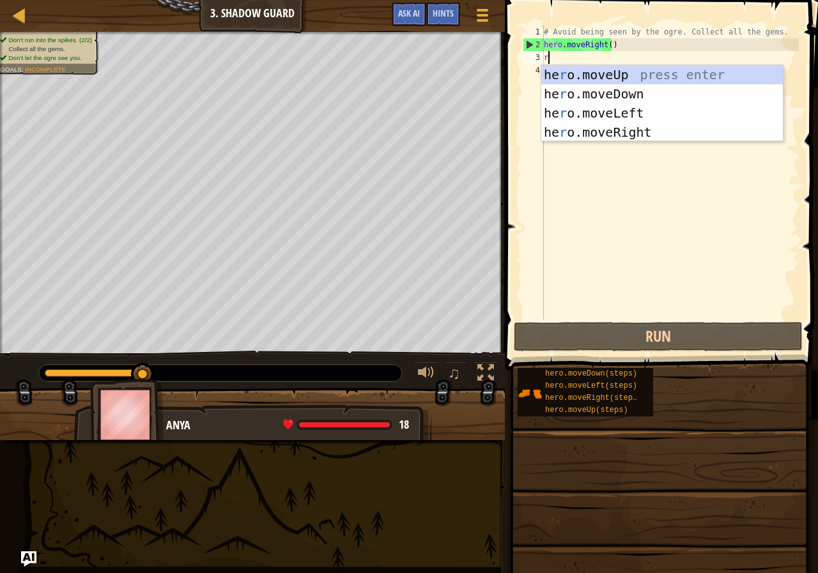
scroll to position [6, 0]
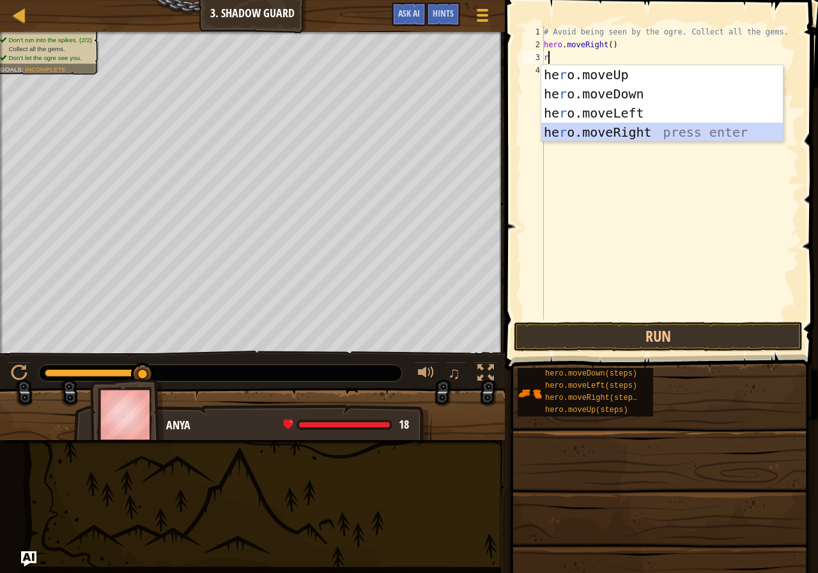
click at [651, 135] on div "he r o.moveUp press enter he r o.moveDown press enter he r o.moveLeft press ent…" at bounding box center [662, 122] width 242 height 115
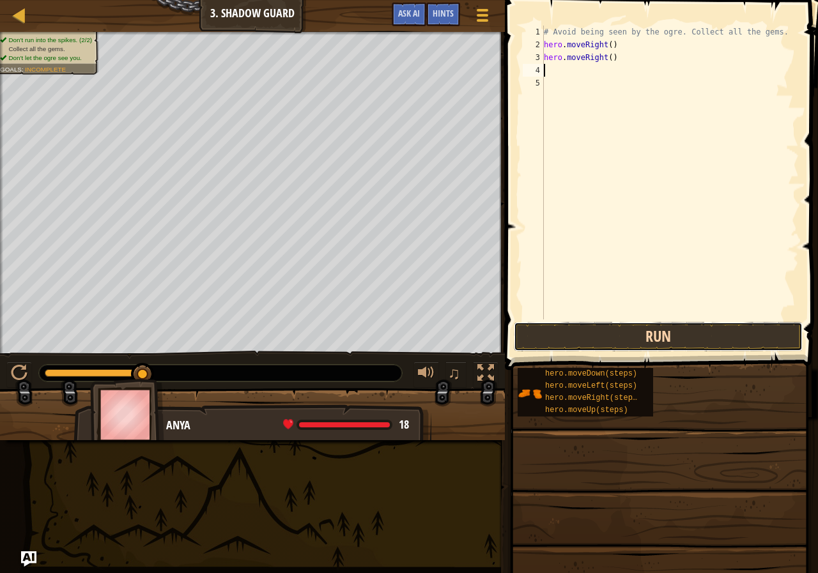
click at [667, 341] on button "Run" at bounding box center [658, 336] width 289 height 29
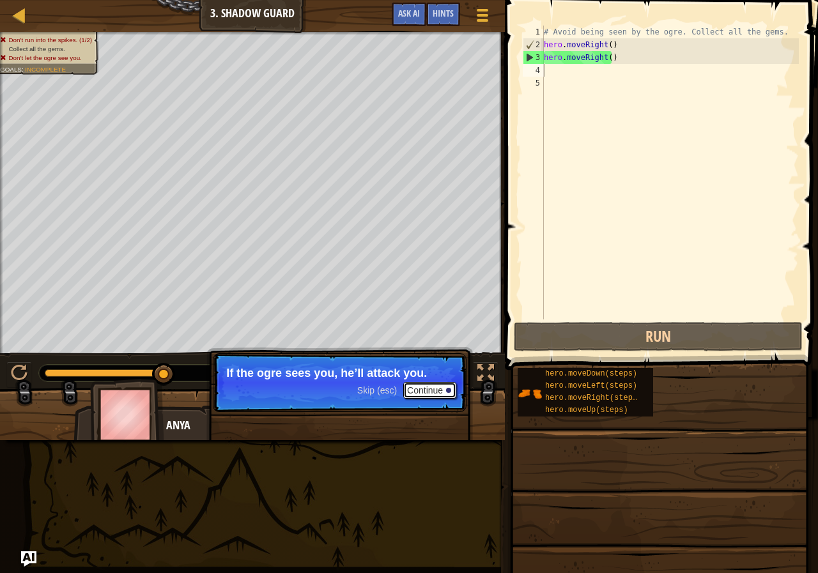
click at [456, 391] on button "Continue" at bounding box center [429, 390] width 53 height 17
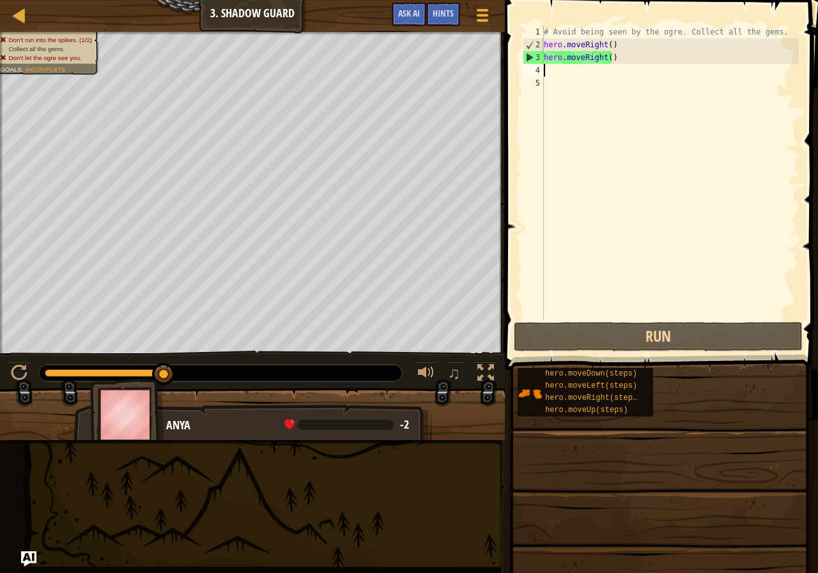
type textarea "r"
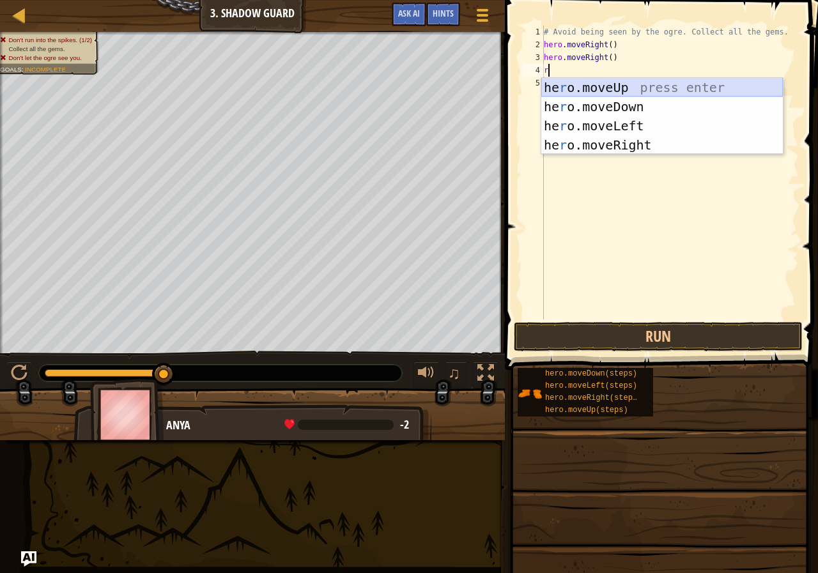
click at [631, 89] on div "he r o.moveUp press enter he r o.moveDown press enter he r o.moveLeft press ent…" at bounding box center [662, 135] width 242 height 115
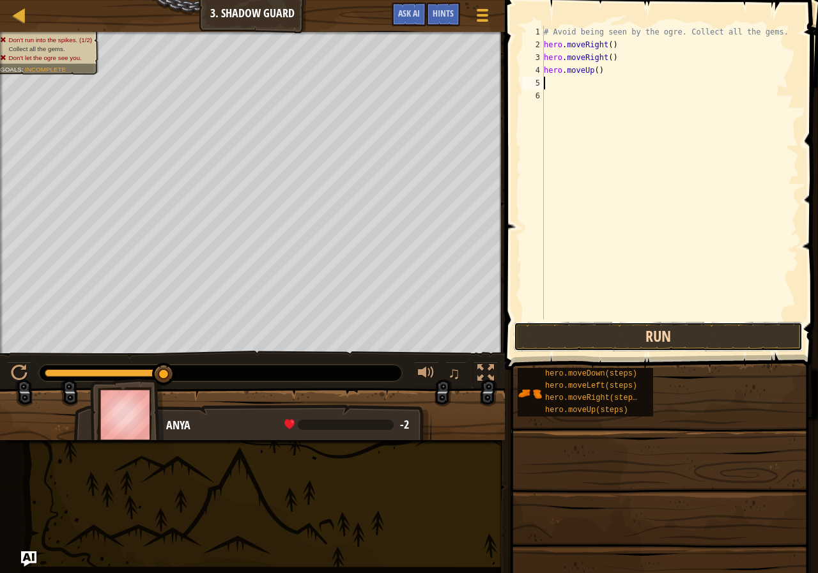
click at [628, 349] on button "Run" at bounding box center [658, 336] width 289 height 29
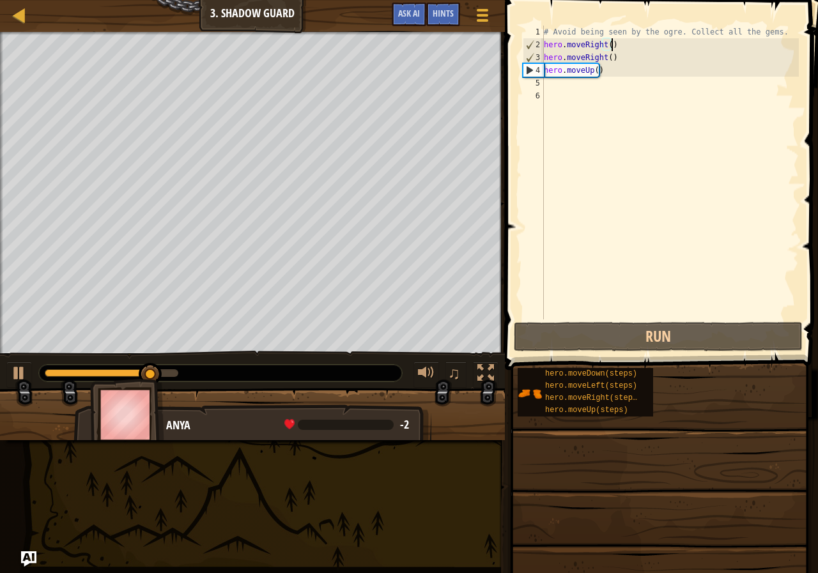
click at [614, 45] on div "# Avoid being seen by the ogre. Collect all the gems. hero . moveRight ( ) hero…" at bounding box center [670, 186] width 258 height 320
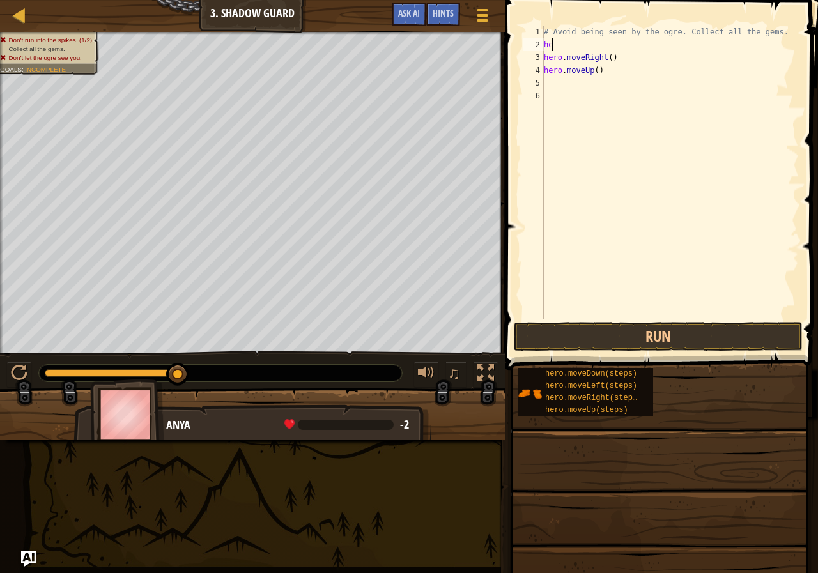
type textarea "h"
type textarea "r"
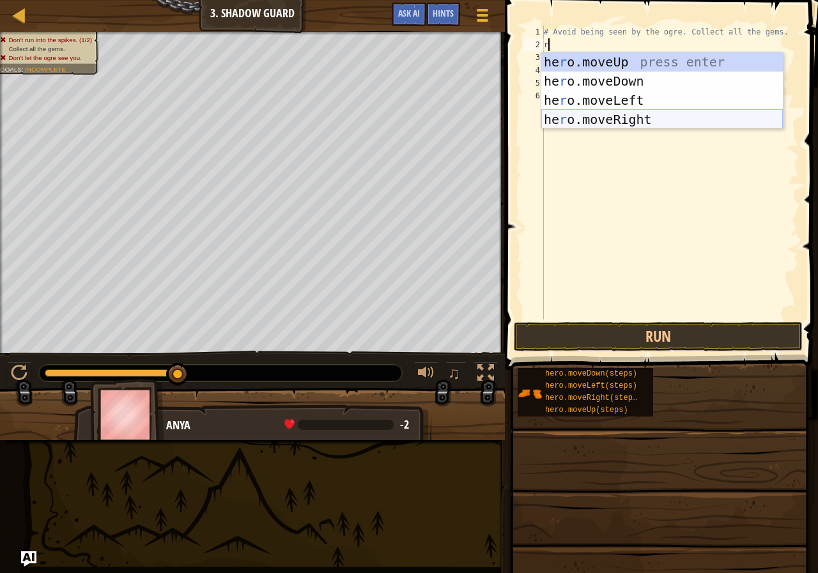
click at [658, 118] on div "he r o.moveUp press enter he r o.moveDown press enter he r o.moveLeft press ent…" at bounding box center [662, 109] width 242 height 115
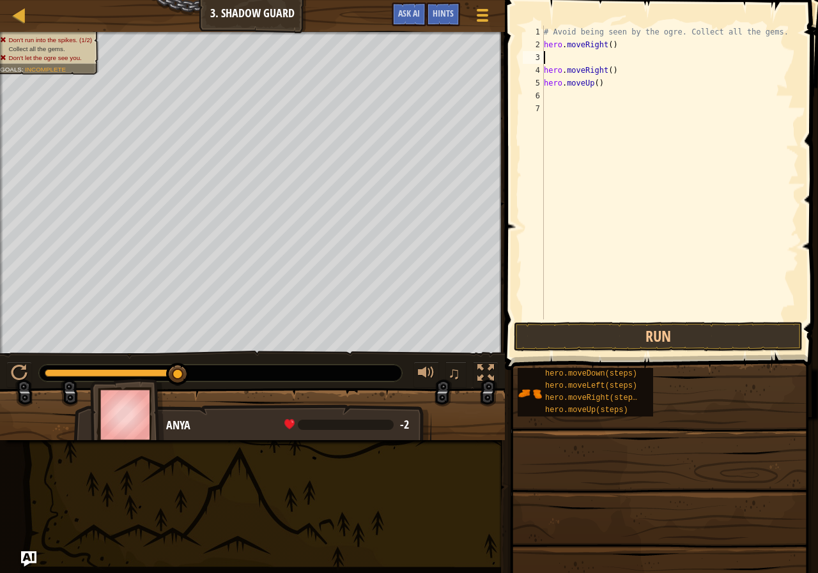
click at [627, 61] on div "# Avoid being seen by the ogre. Collect all the gems. hero . moveRight ( ) hero…" at bounding box center [670, 186] width 258 height 320
click at [645, 0] on body "Map Introduction to Computer Science 3. Shadow Guard Game Menu Done Hints Ask A…" at bounding box center [409, 0] width 818 height 0
click at [620, 71] on div "# Avoid being seen by the ogre. Collect all the gems. hero . moveRight ( ) u he…" at bounding box center [670, 186] width 258 height 320
click at [598, 86] on div "# Avoid being seen by the ogre. Collect all the gems. hero . moveRight ( ) u he…" at bounding box center [670, 186] width 258 height 320
type textarea "h"
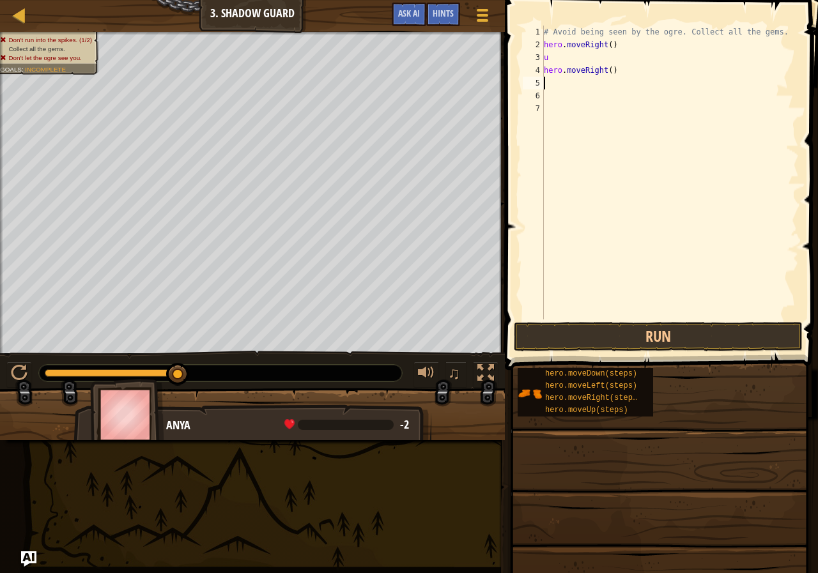
type textarea "d"
drag, startPoint x: 610, startPoint y: 97, endPoint x: 614, endPoint y: 137, distance: 40.5
click at [610, 98] on div "hero.[PERSON_NAME] own press enter" at bounding box center [662, 120] width 242 height 58
click at [619, 327] on button "Run" at bounding box center [658, 336] width 289 height 29
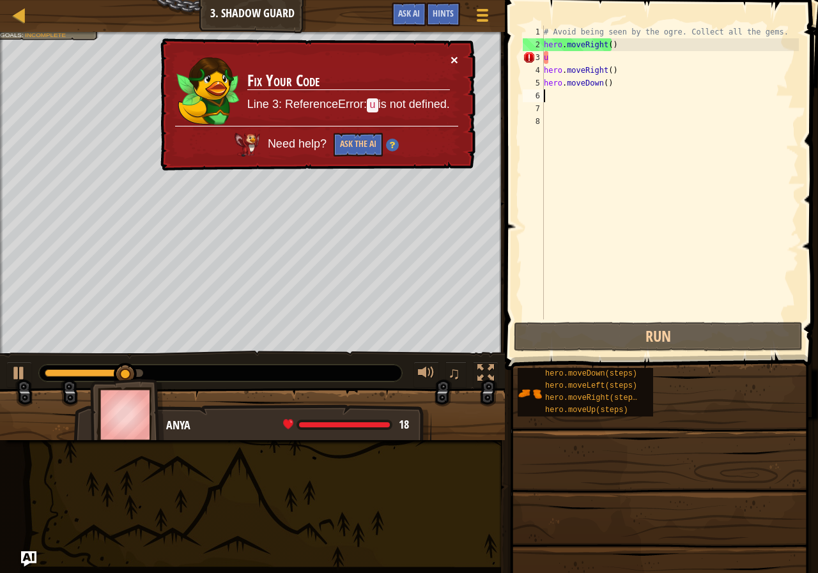
click at [456, 59] on button "×" at bounding box center [455, 59] width 8 height 13
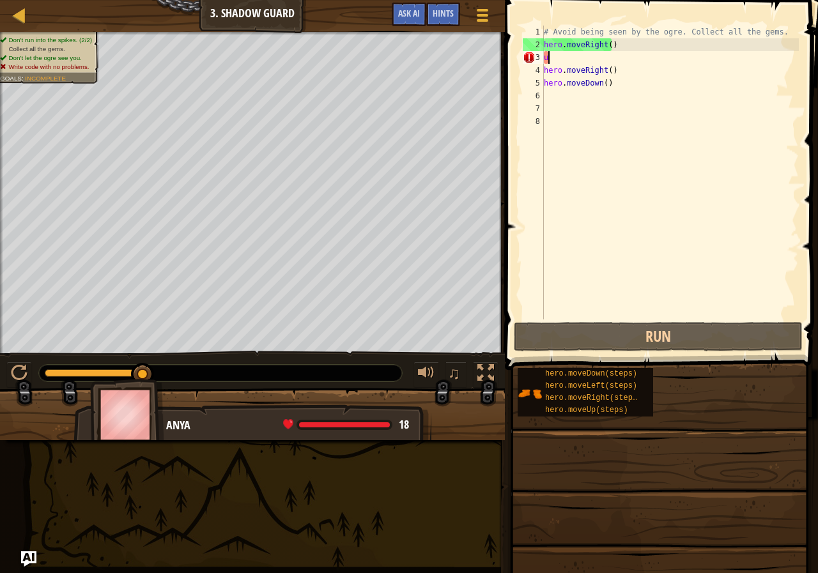
click at [619, 58] on div "# Avoid being seen by the ogre. Collect all the gems. hero . moveRight ( ) u he…" at bounding box center [670, 186] width 258 height 320
type textarea "u"
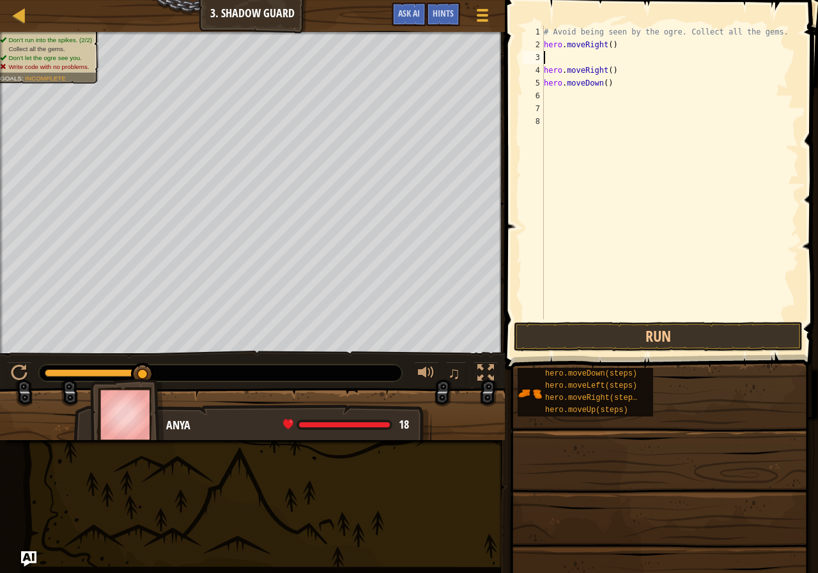
type textarea "u"
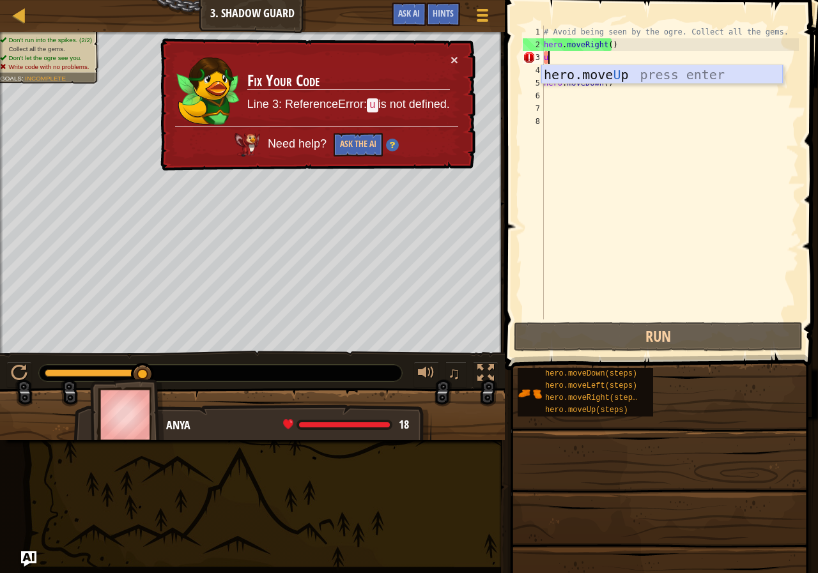
click at [636, 69] on div "hero.move U p press enter" at bounding box center [662, 94] width 242 height 58
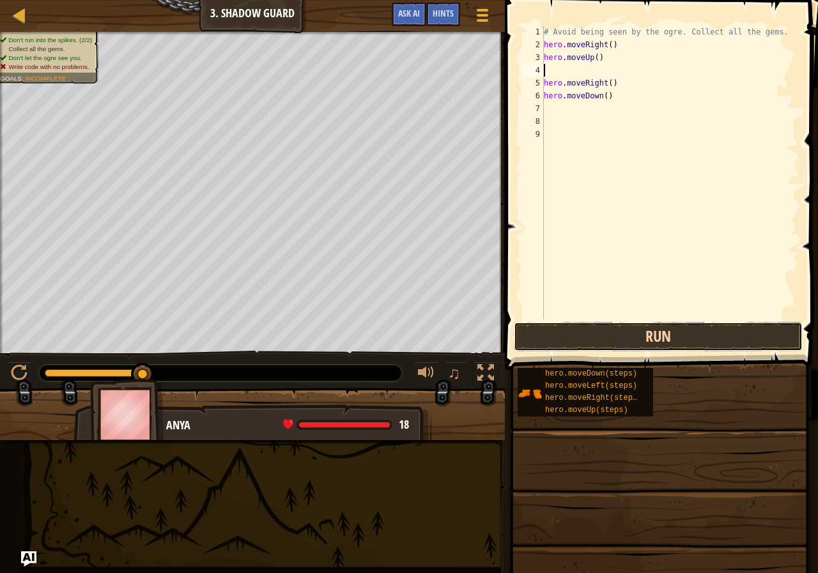
click at [594, 341] on button "Run" at bounding box center [658, 336] width 289 height 29
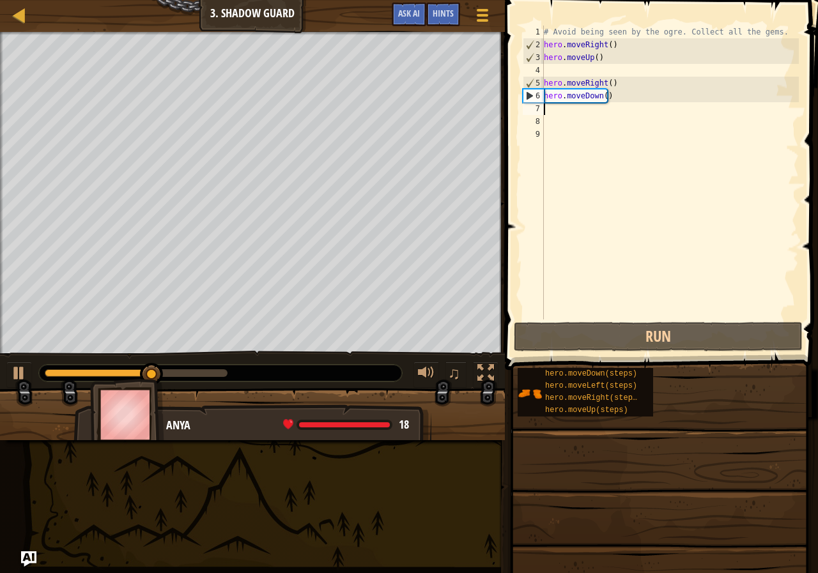
click at [604, 111] on div "# Avoid being seen by the ogre. Collect all the gems. hero . moveRight ( ) hero…" at bounding box center [670, 186] width 258 height 320
click at [604, 113] on div "# Avoid being seen by the ogre. Collect all the gems. hero . moveRight ( ) hero…" at bounding box center [670, 186] width 258 height 320
type textarea "r"
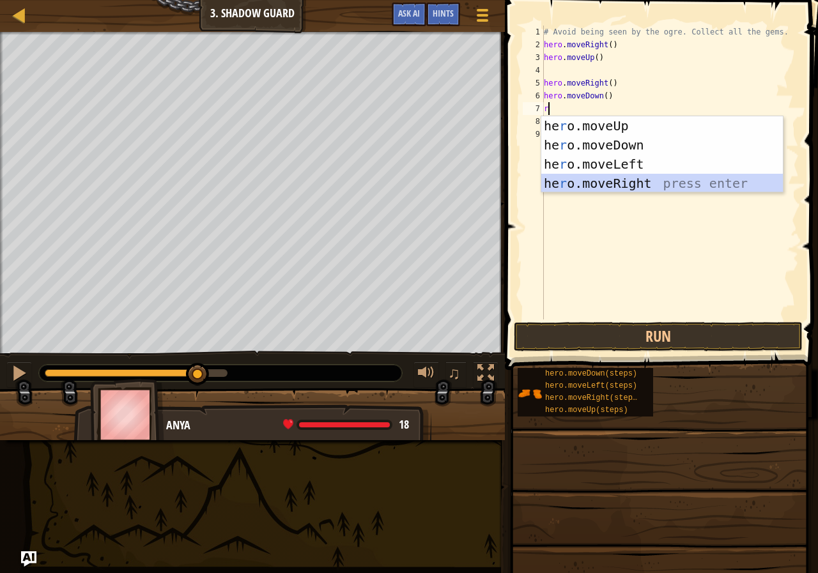
click at [628, 187] on div "he r o.moveUp press enter he r o.moveDown press enter he r o.moveLeft press ent…" at bounding box center [662, 173] width 242 height 115
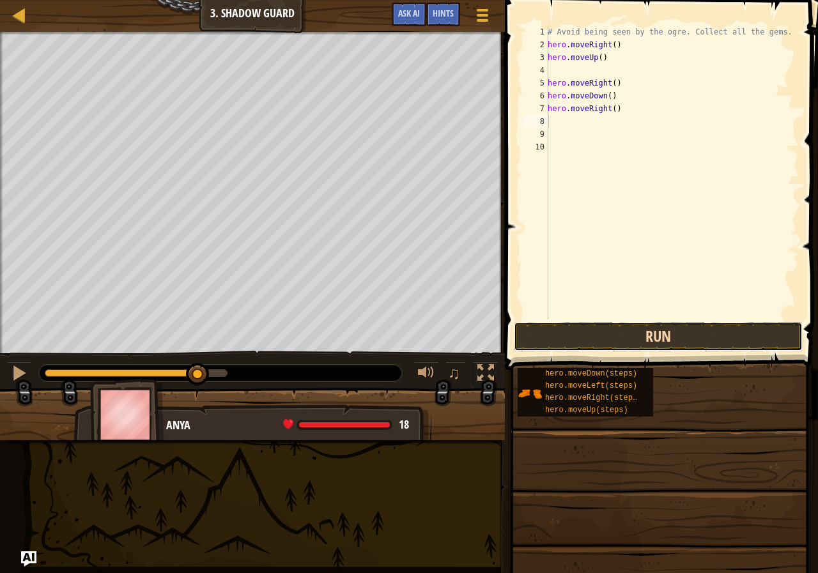
click at [678, 343] on button "Run" at bounding box center [658, 336] width 289 height 29
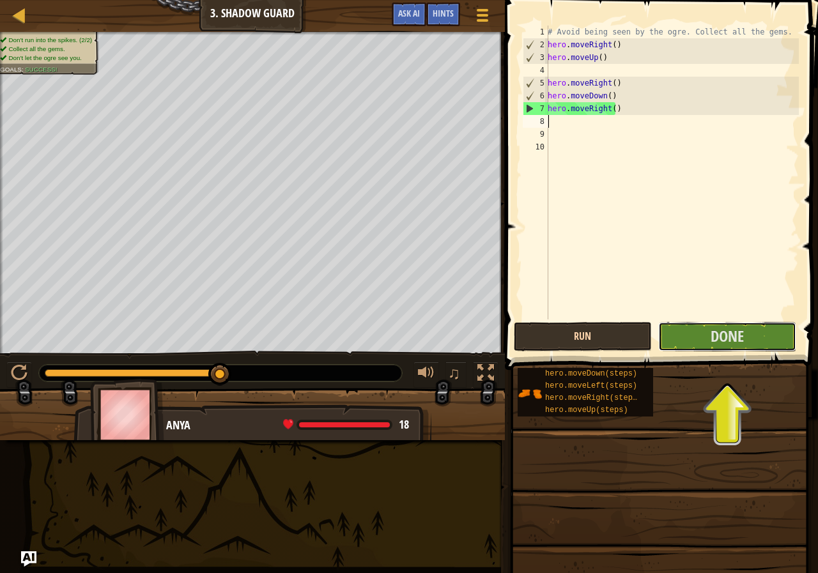
click at [678, 343] on button "Done" at bounding box center [727, 336] width 138 height 29
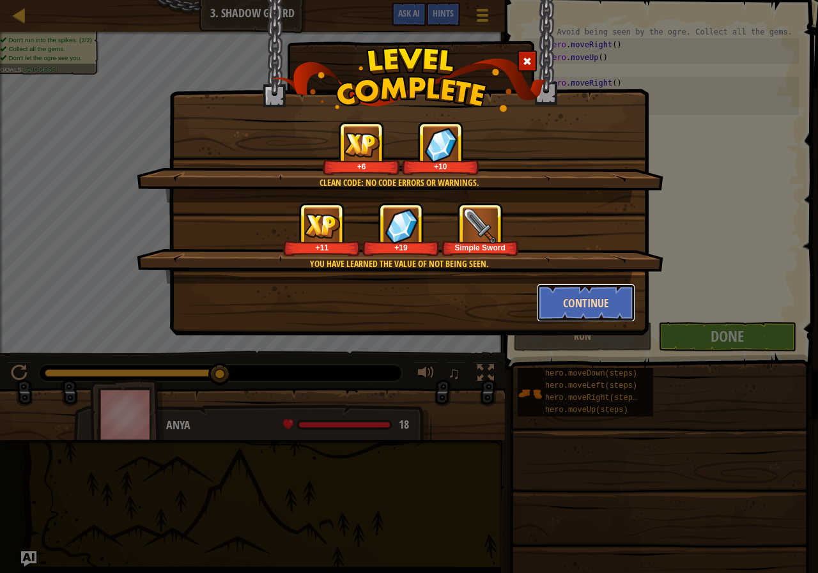
click at [571, 310] on button "Continue" at bounding box center [586, 303] width 99 height 38
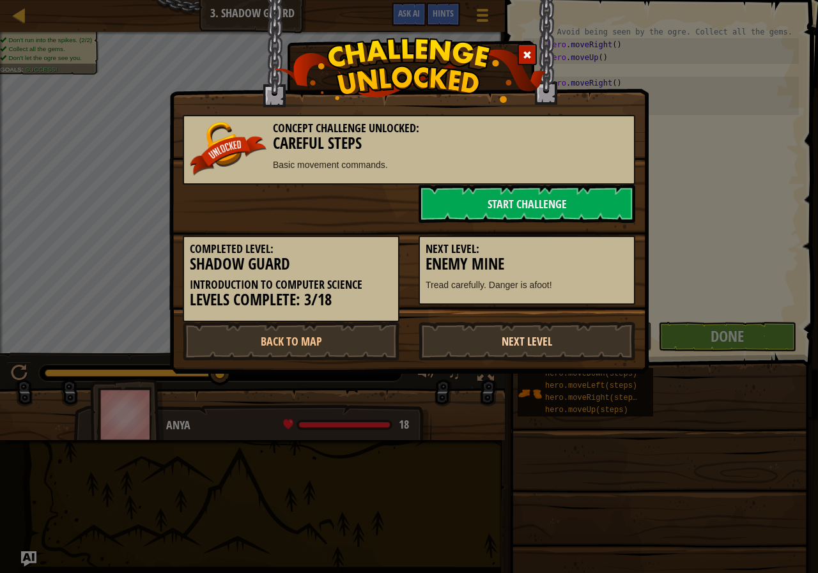
click at [601, 344] on link "Next Level" at bounding box center [527, 341] width 217 height 38
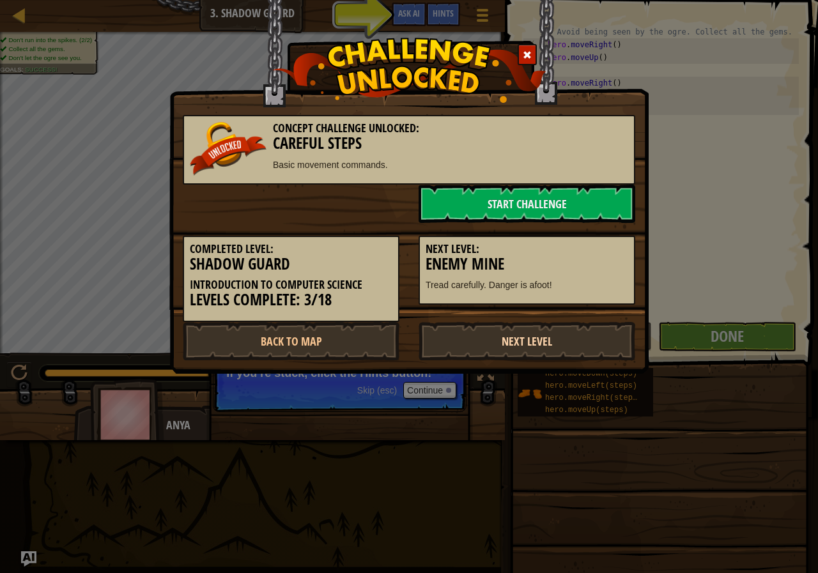
click at [601, 344] on link "Next Level" at bounding box center [527, 341] width 217 height 38
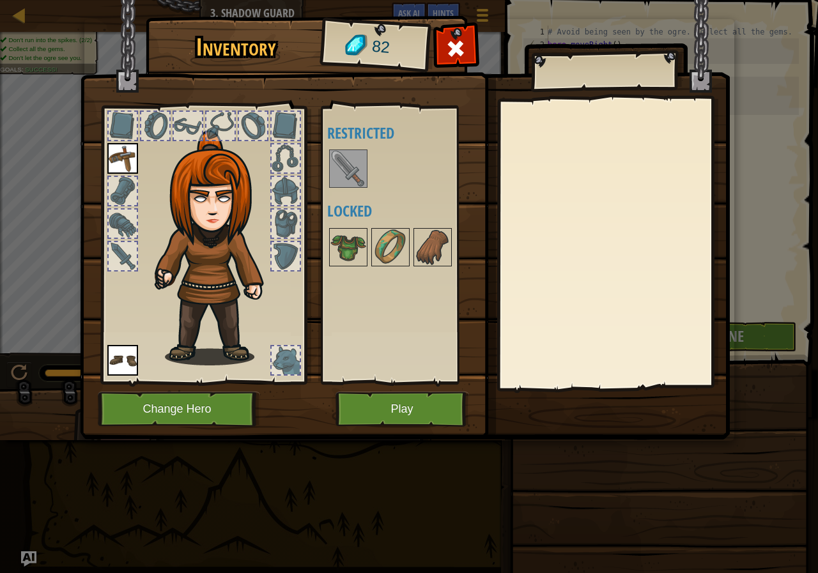
click at [353, 164] on img at bounding box center [348, 169] width 36 height 36
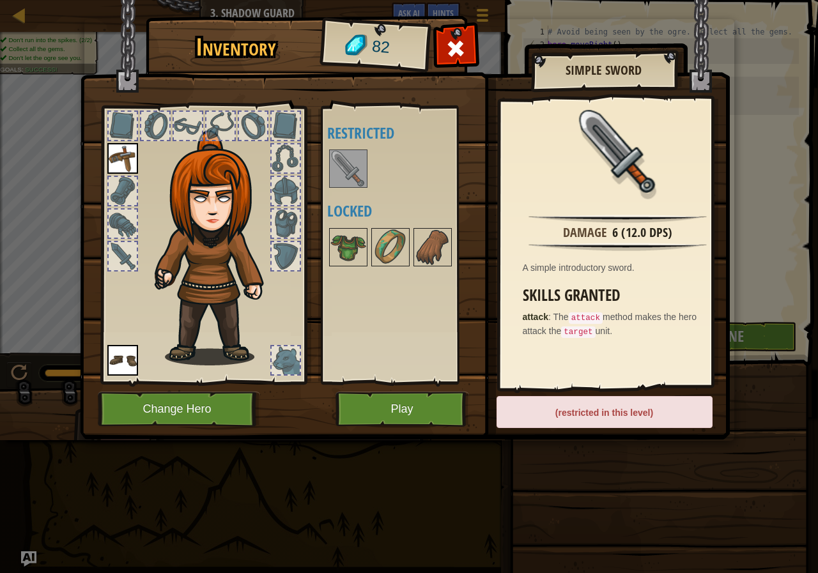
click at [596, 419] on div "(restricted in this level)" at bounding box center [605, 412] width 216 height 32
click at [379, 408] on button "Play" at bounding box center [403, 409] width 134 height 35
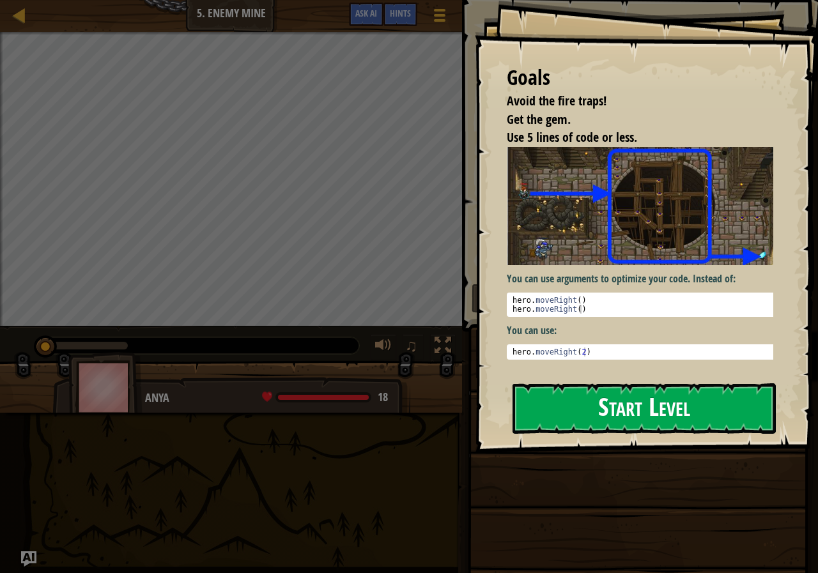
click at [605, 426] on button "Start Level" at bounding box center [644, 408] width 263 height 50
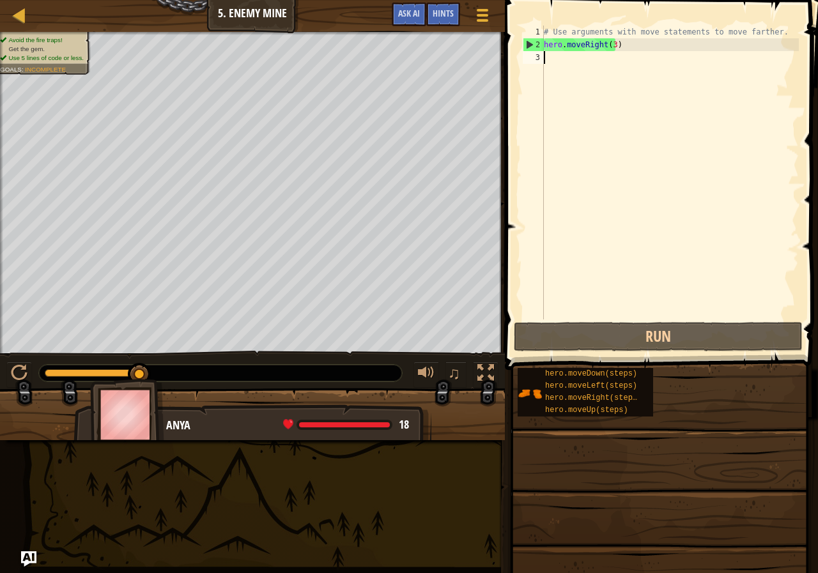
click at [613, 44] on div "# Use arguments with move statements to move farther. hero . moveRight ( 3 )" at bounding box center [670, 186] width 258 height 320
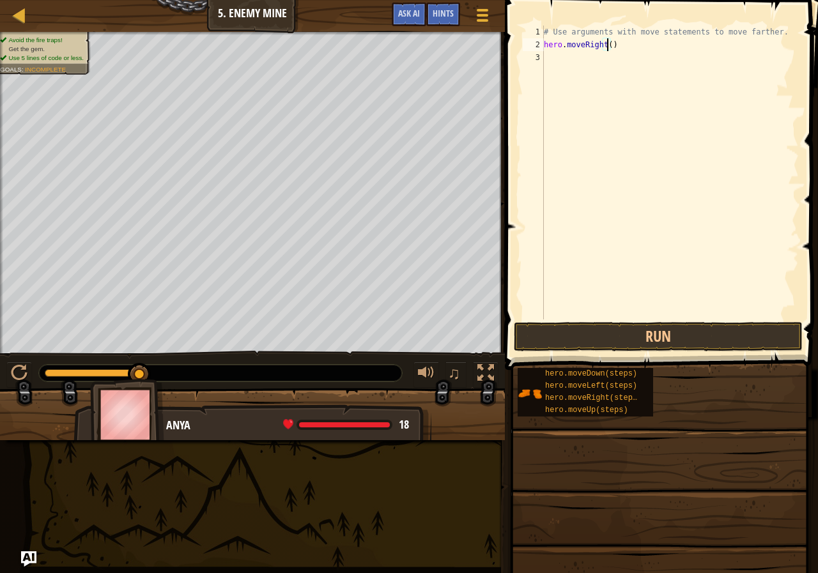
type textarea "hero.moveRight(5)"
click at [756, 327] on button "Run" at bounding box center [658, 336] width 289 height 29
drag, startPoint x: 740, startPoint y: 327, endPoint x: 724, endPoint y: 331, distance: 16.6
click at [736, 327] on button "Run" at bounding box center [658, 336] width 289 height 29
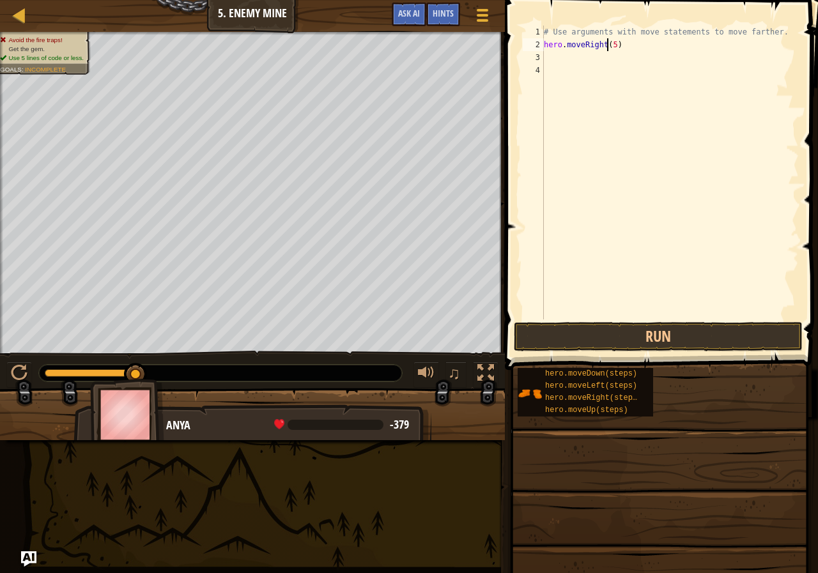
click at [609, 44] on div "# Use arguments with move statements to move farther. hero . moveRight ( 5 )" at bounding box center [670, 186] width 258 height 320
click at [610, 45] on div "# Use arguments with move statements to move farther. hero . moveRight ( 5 )" at bounding box center [670, 186] width 258 height 320
type textarea "hero.moveRight(3)"
click at [543, 54] on div "3" at bounding box center [533, 57] width 21 height 13
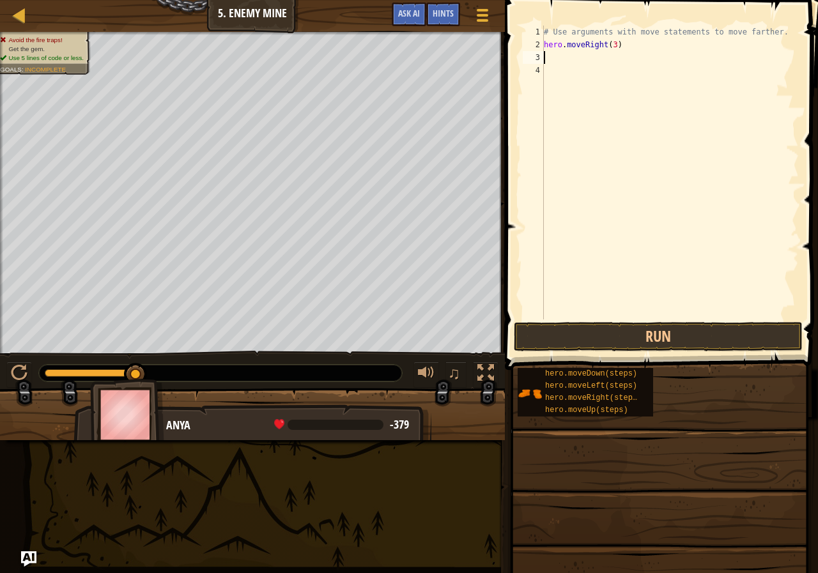
type textarea "l"
click at [564, 66] on div "hero.move L eft press enter" at bounding box center [662, 94] width 242 height 58
click at [599, 341] on button "Run" at bounding box center [658, 336] width 289 height 29
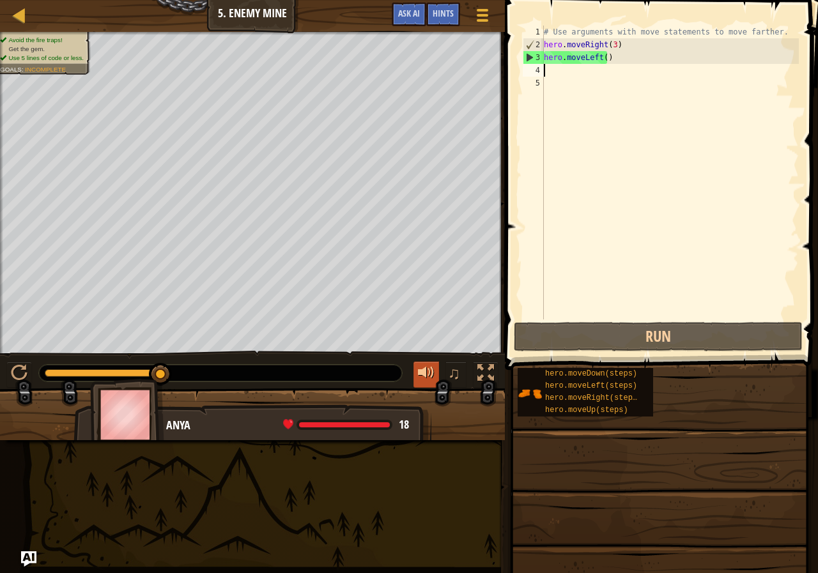
click at [415, 372] on button at bounding box center [427, 375] width 26 height 26
